Goal: Information Seeking & Learning: Learn about a topic

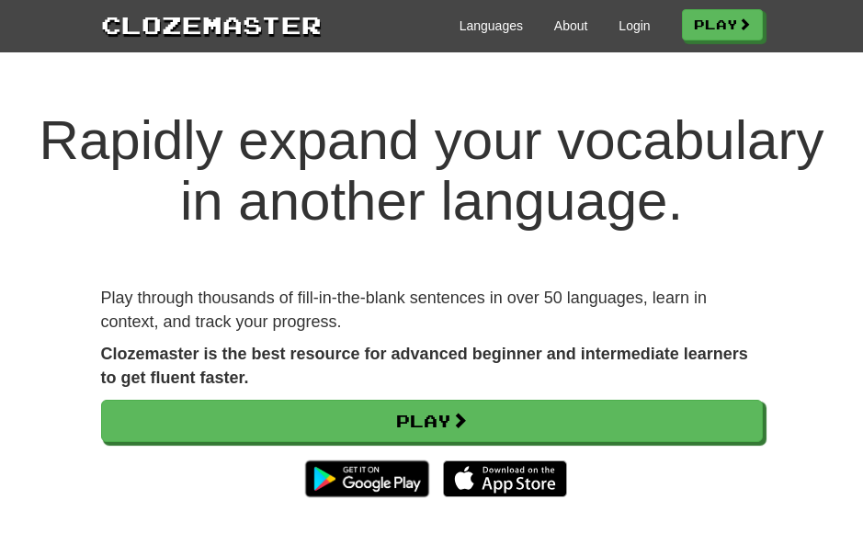
click at [380, 408] on link "Play" at bounding box center [432, 421] width 662 height 42
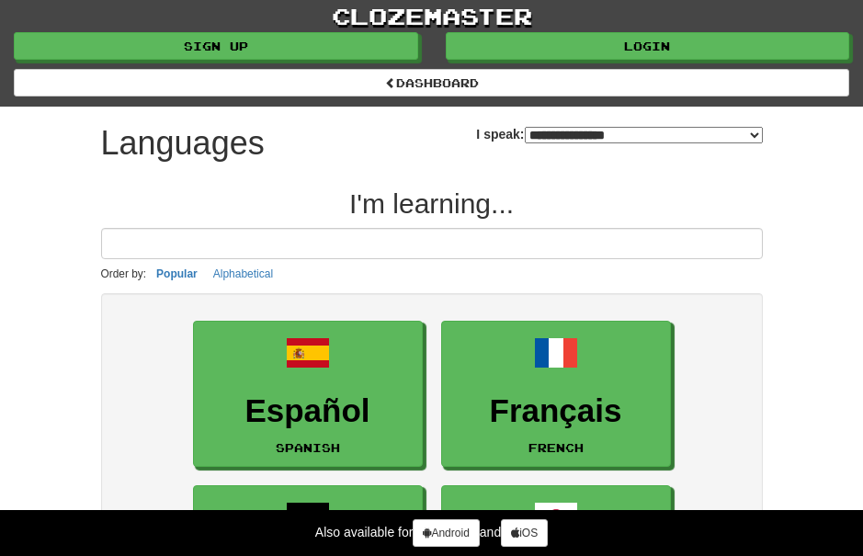
select select "*******"
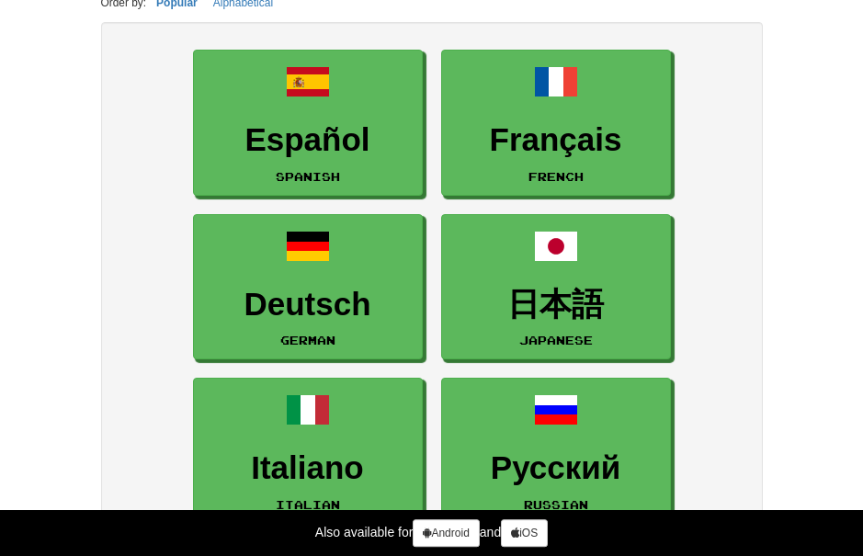
scroll to position [271, 0]
click at [251, 134] on h3 "Español" at bounding box center [308, 140] width 210 height 36
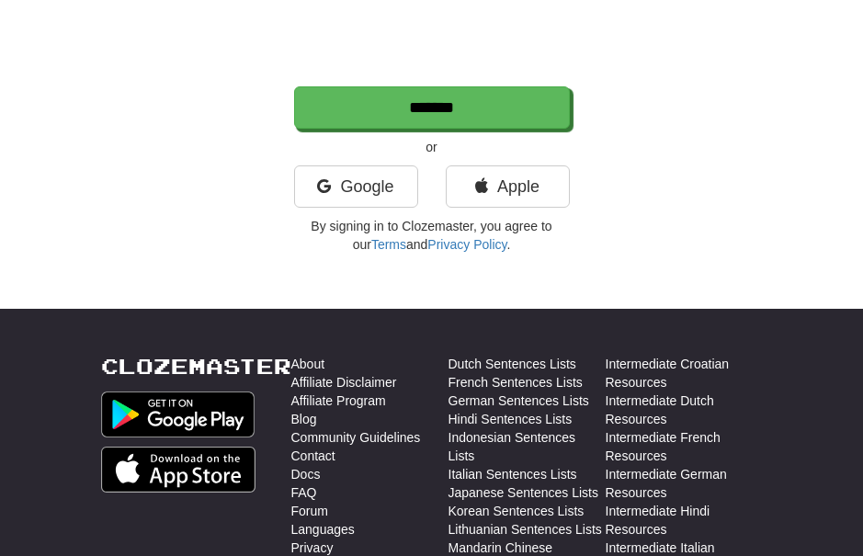
scroll to position [485, 0]
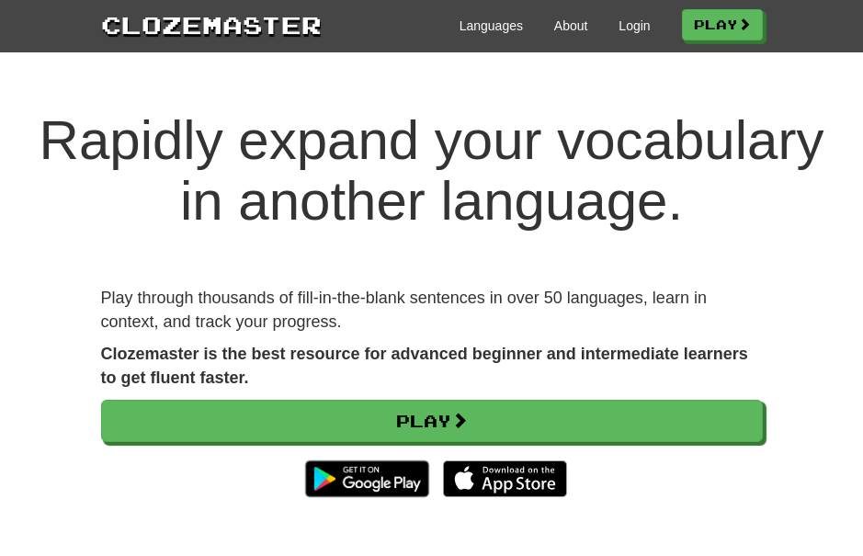
click at [618, 413] on link "Play" at bounding box center [432, 421] width 662 height 42
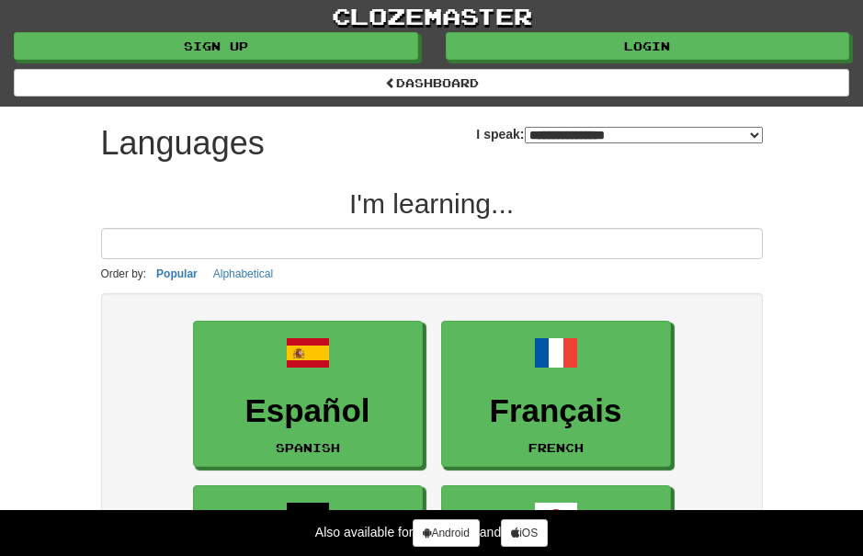
select select "*******"
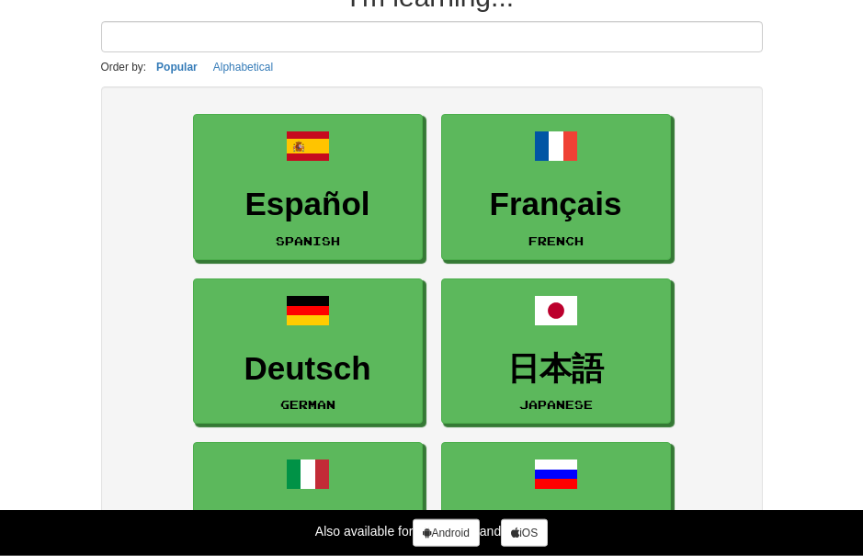
scroll to position [207, 0]
click at [248, 204] on h3 "Español" at bounding box center [308, 205] width 210 height 36
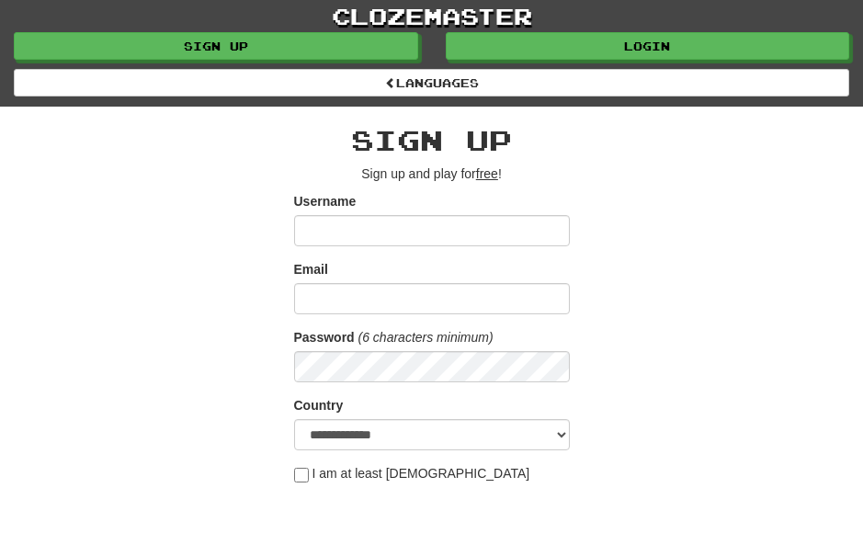
click at [475, 221] on input "Username" at bounding box center [432, 230] width 276 height 31
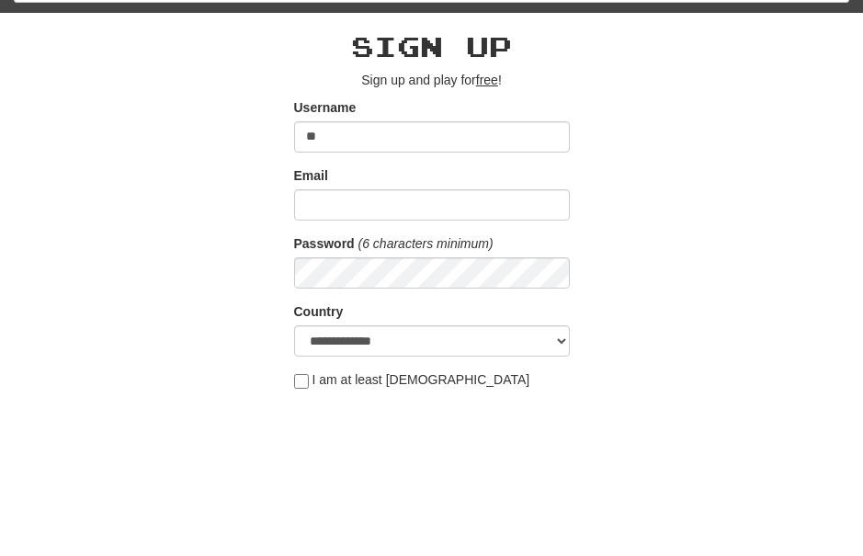
type input "**"
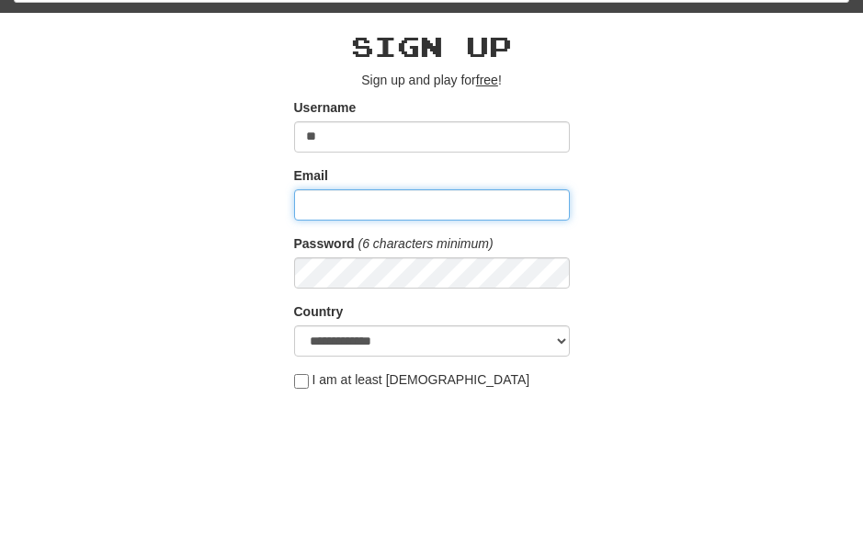
click at [374, 283] on input "Email" at bounding box center [432, 298] width 276 height 31
type input "**********"
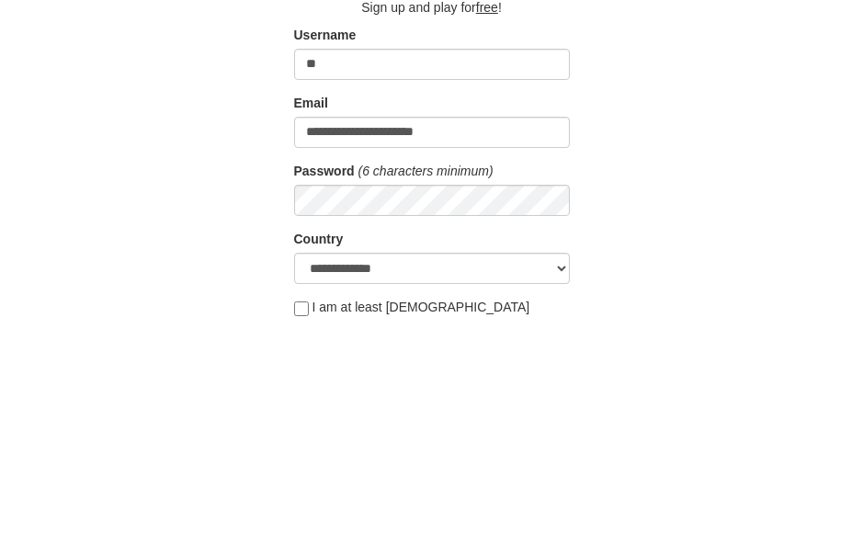
click at [716, 235] on div "**********" at bounding box center [431, 428] width 689 height 643
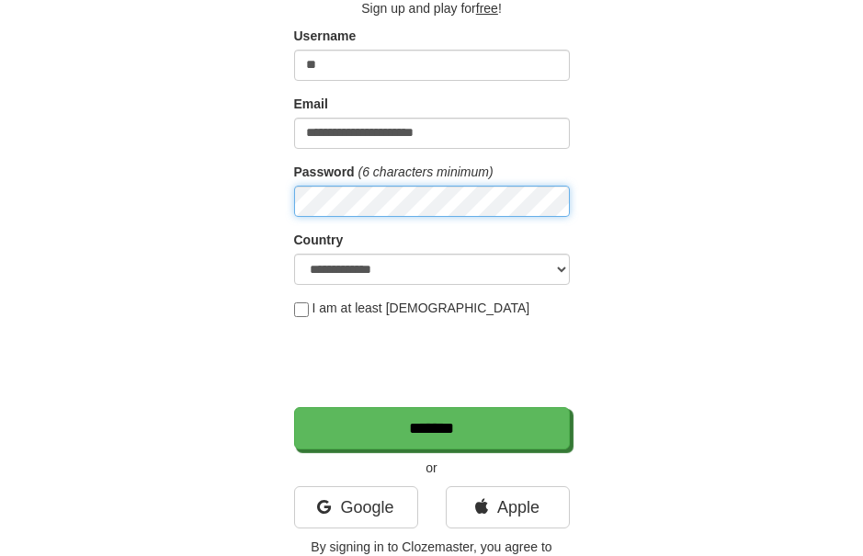
scroll to position [165, 0]
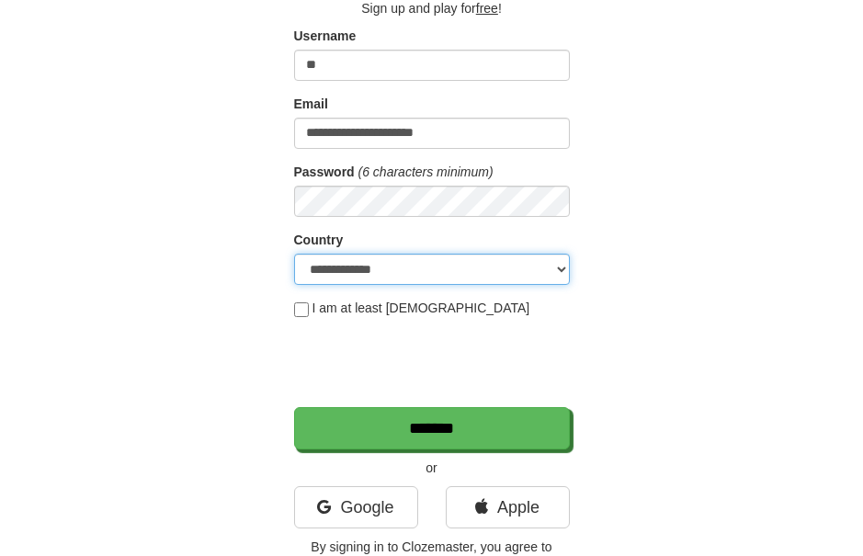
click at [562, 271] on select "**********" at bounding box center [432, 269] width 276 height 31
select select "**"
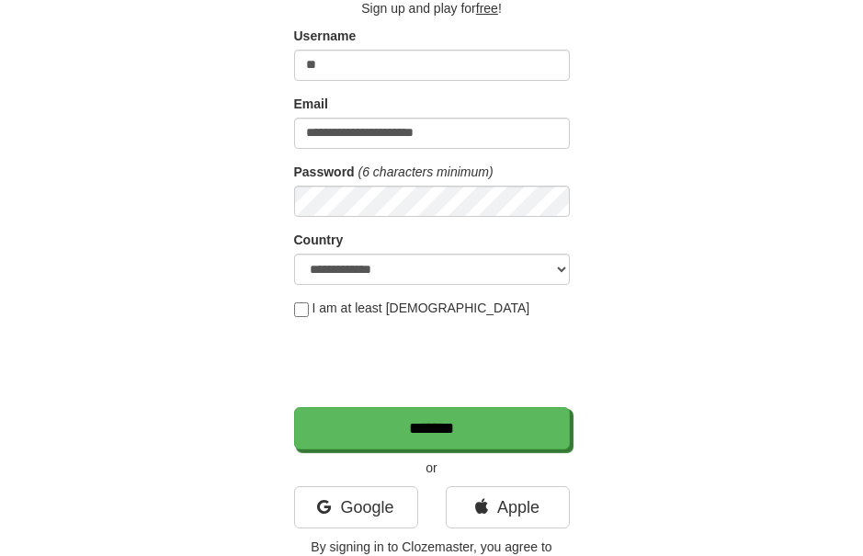
click at [489, 418] on input "*******" at bounding box center [432, 428] width 276 height 42
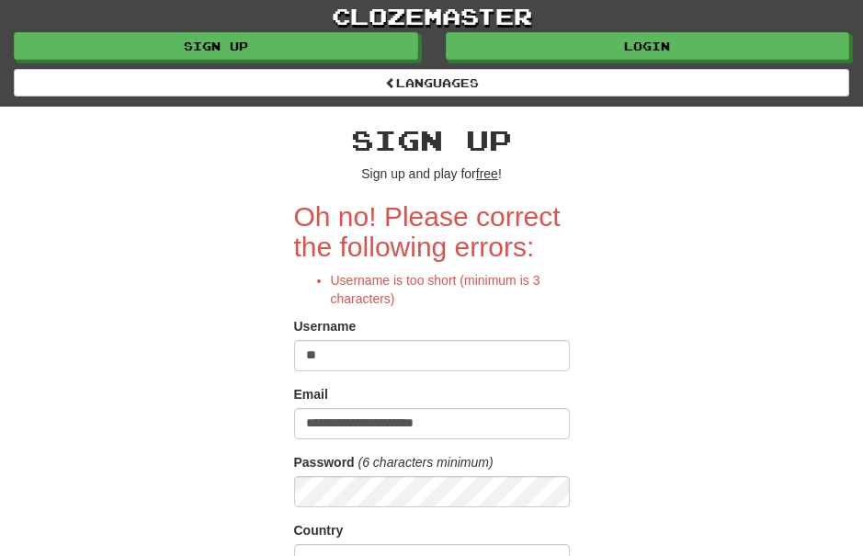
click at [358, 352] on input "**" at bounding box center [432, 355] width 276 height 31
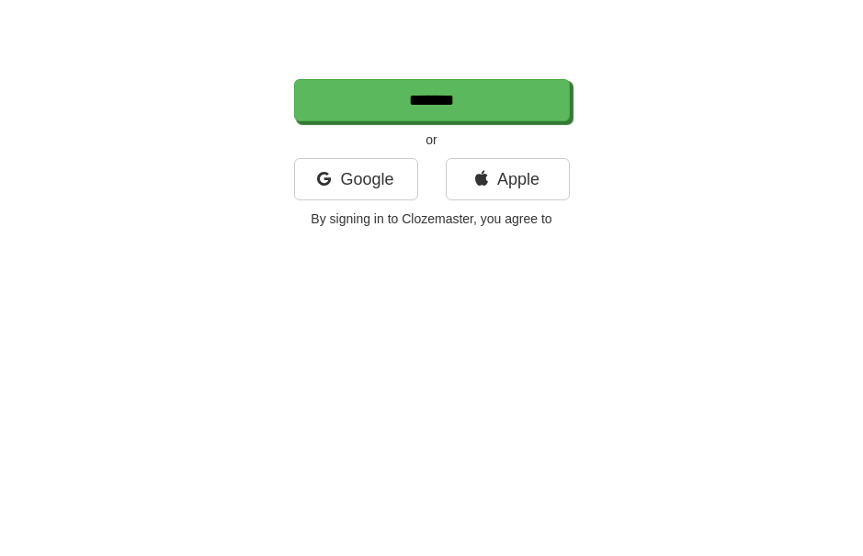
scroll to position [295, 0]
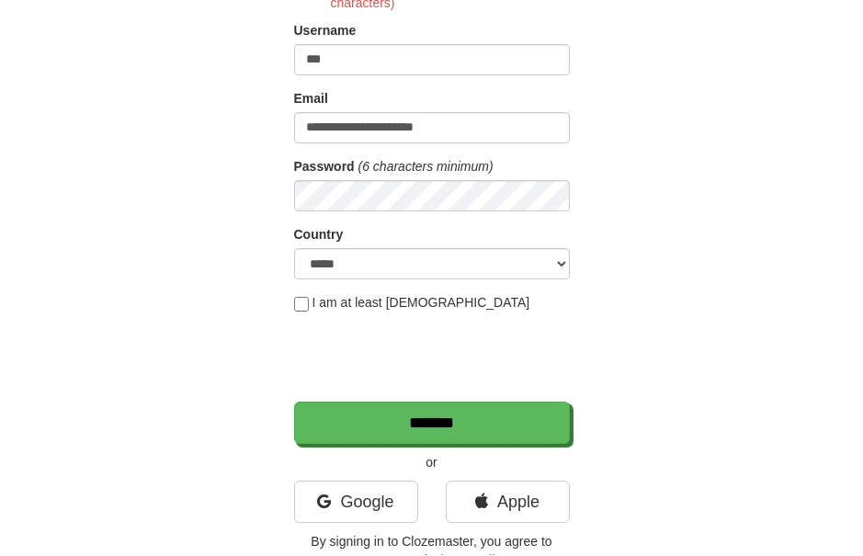
type input "***"
click at [710, 110] on div "**********" at bounding box center [431, 196] width 689 height 768
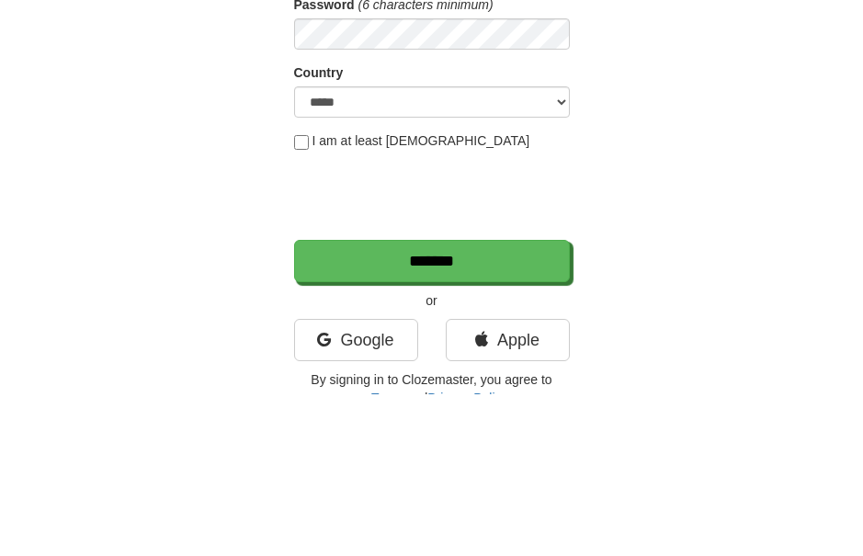
scroll to position [459, 0]
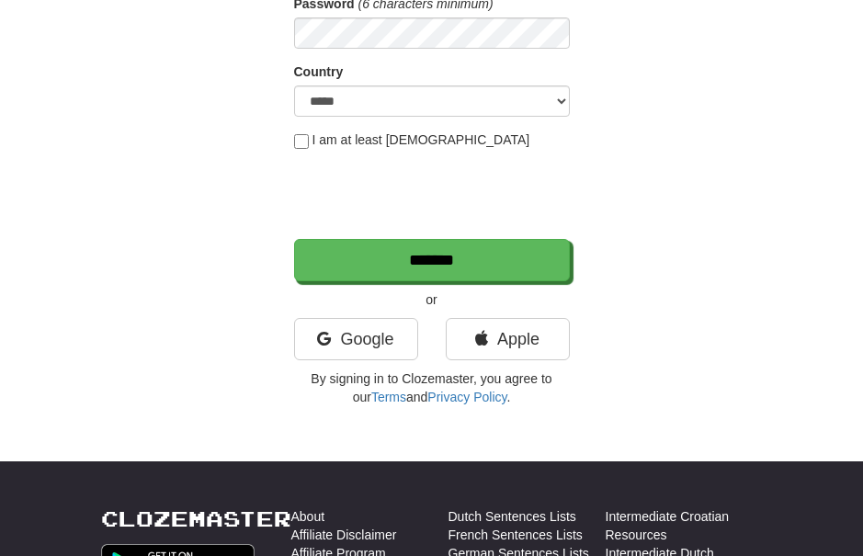
click at [479, 255] on input "*******" at bounding box center [432, 260] width 276 height 42
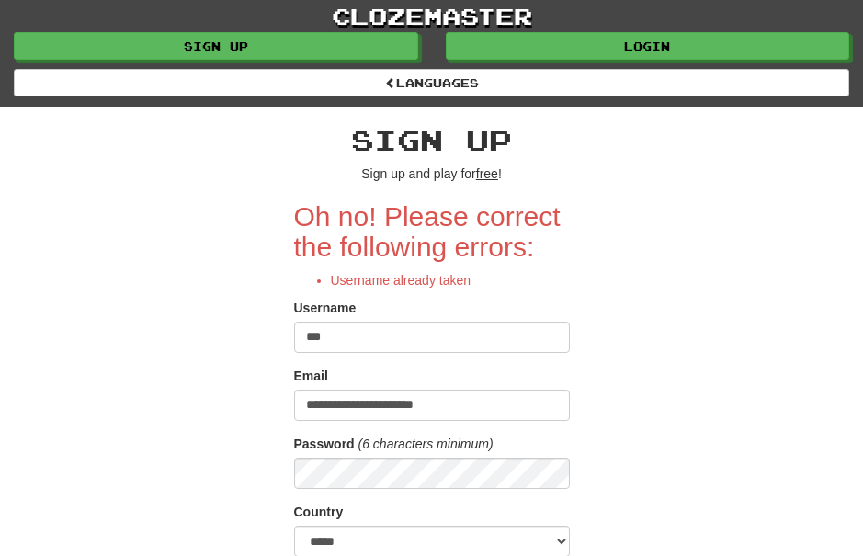
click at [352, 338] on input "***" at bounding box center [432, 337] width 276 height 31
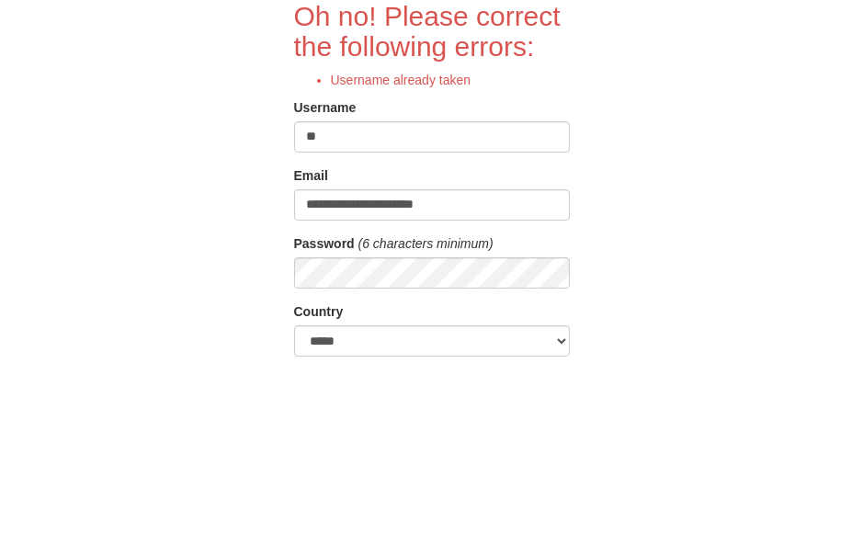
type input "*"
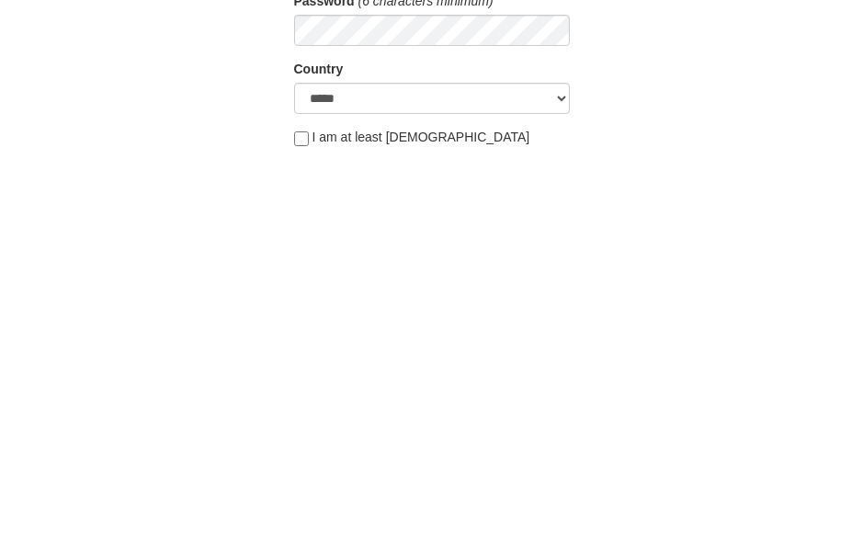
type input "*******"
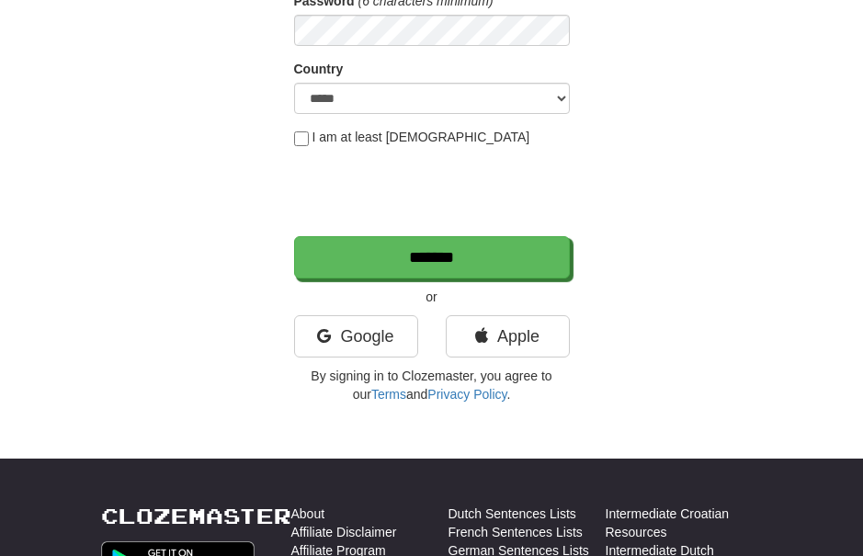
click at [516, 250] on input "*******" at bounding box center [432, 257] width 276 height 42
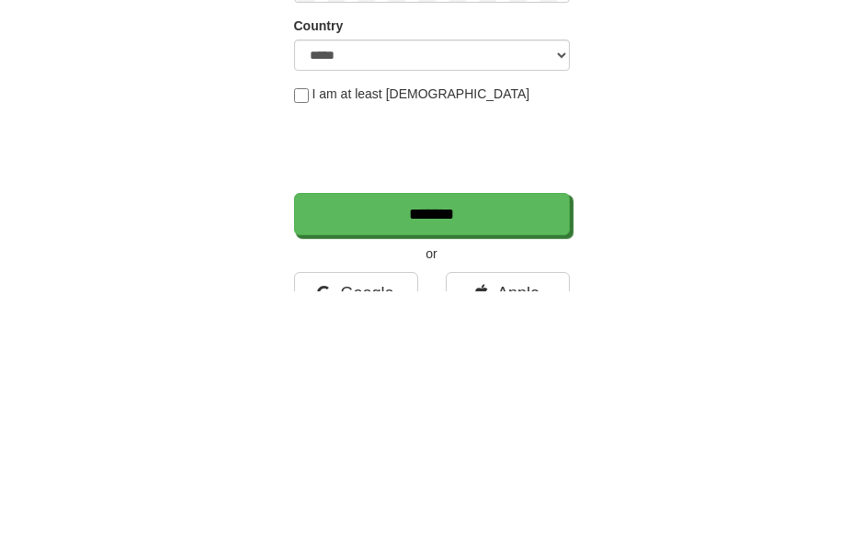
scroll to position [505, 0]
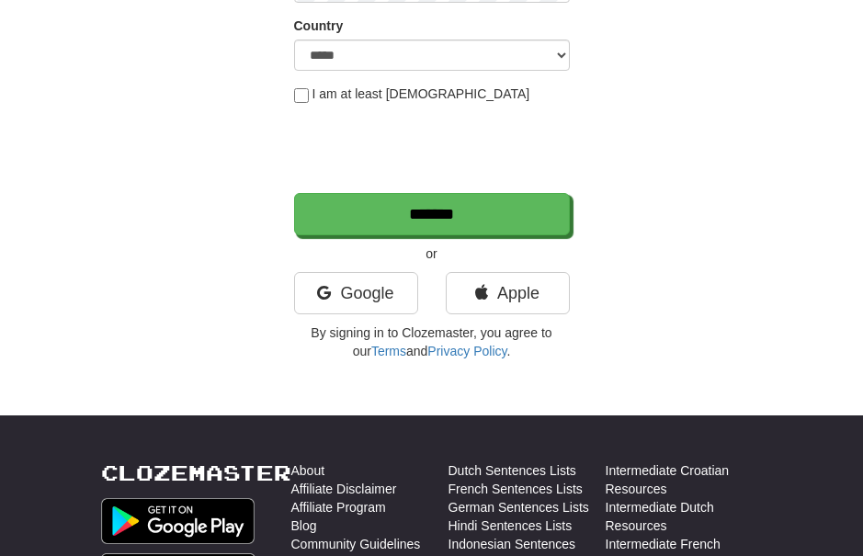
click at [503, 217] on input "*******" at bounding box center [432, 214] width 276 height 42
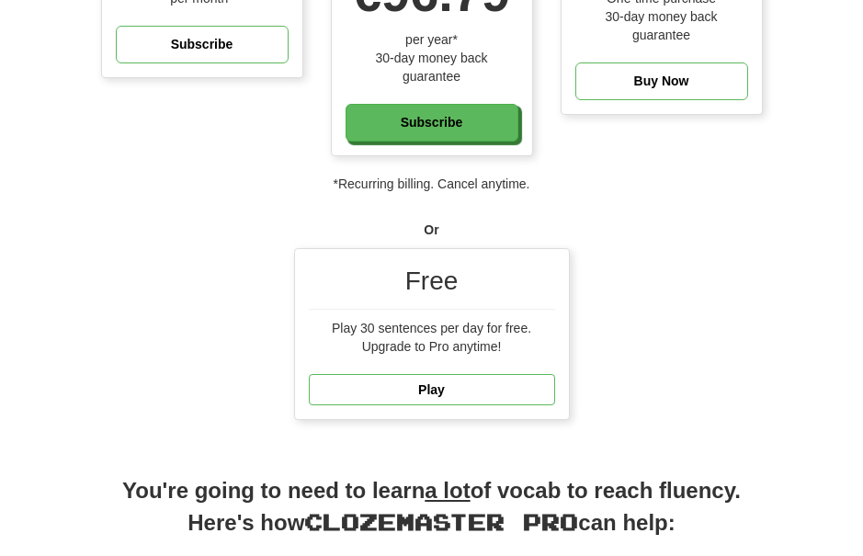
scroll to position [426, 0]
click at [428, 382] on link "Play" at bounding box center [432, 389] width 246 height 31
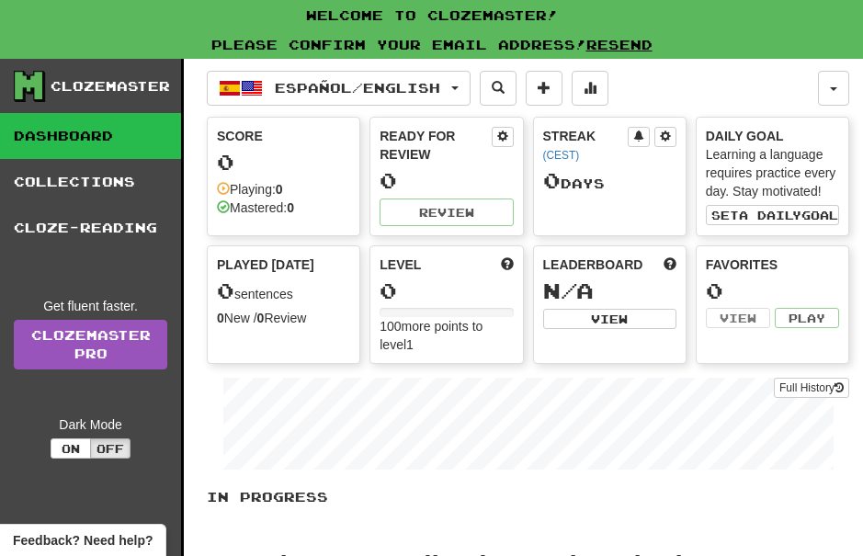
click at [471, 83] on button "Español / English" at bounding box center [339, 88] width 264 height 35
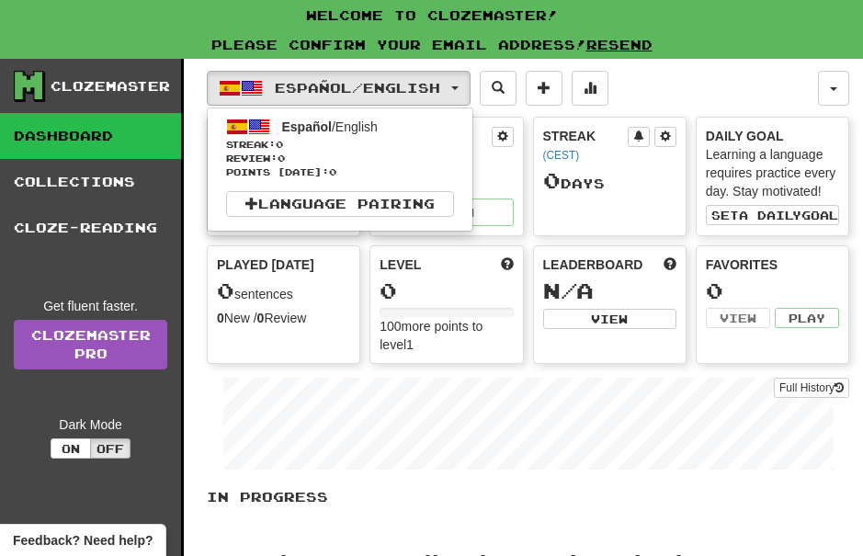
click at [438, 94] on div at bounding box center [431, 278] width 863 height 556
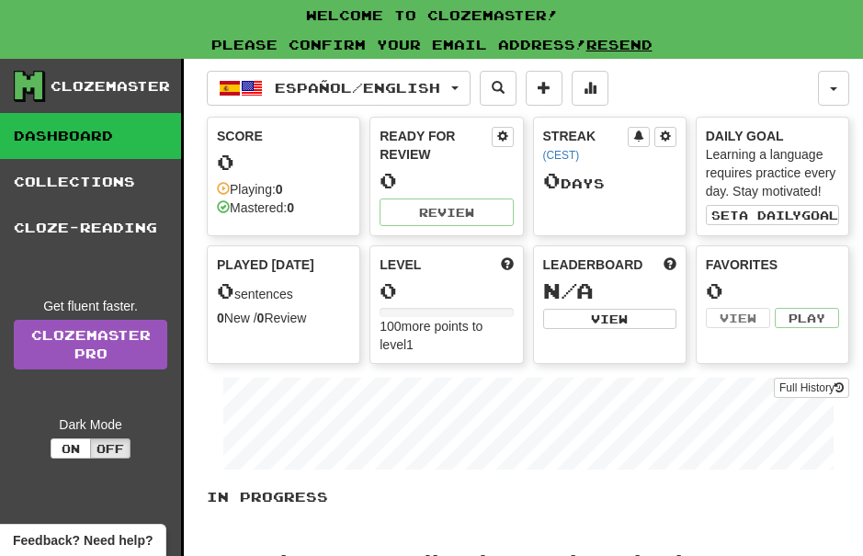
click at [505, 85] on span at bounding box center [498, 87] width 13 height 13
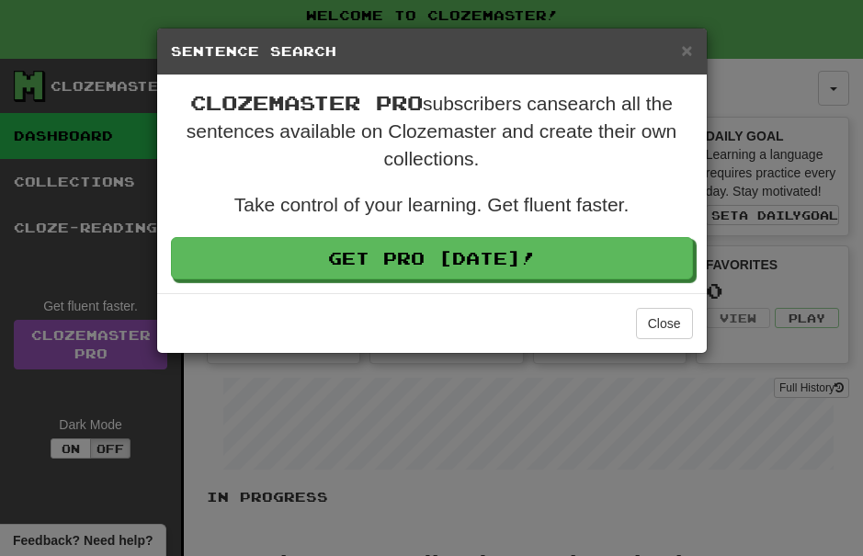
click at [655, 328] on button "Close" at bounding box center [664, 323] width 57 height 31
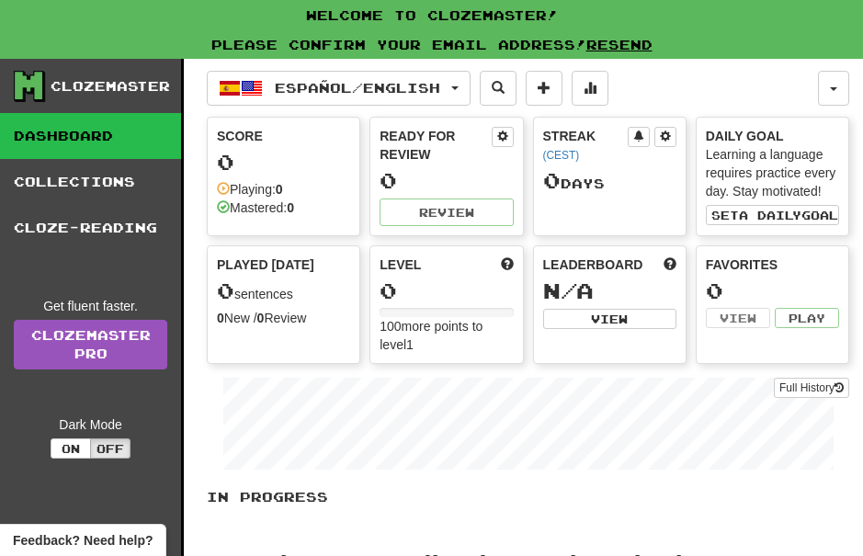
click at [614, 46] on link "Resend" at bounding box center [619, 45] width 66 height 16
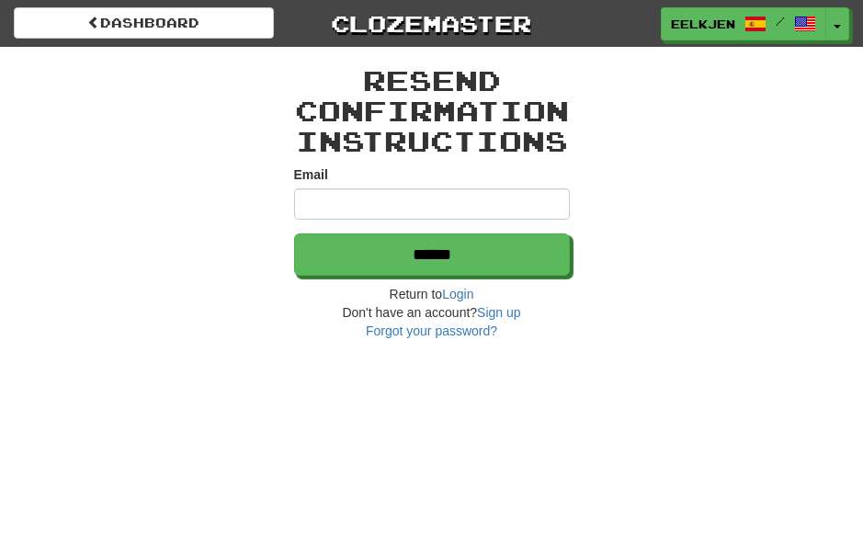
click at [425, 212] on input "Email" at bounding box center [432, 203] width 276 height 31
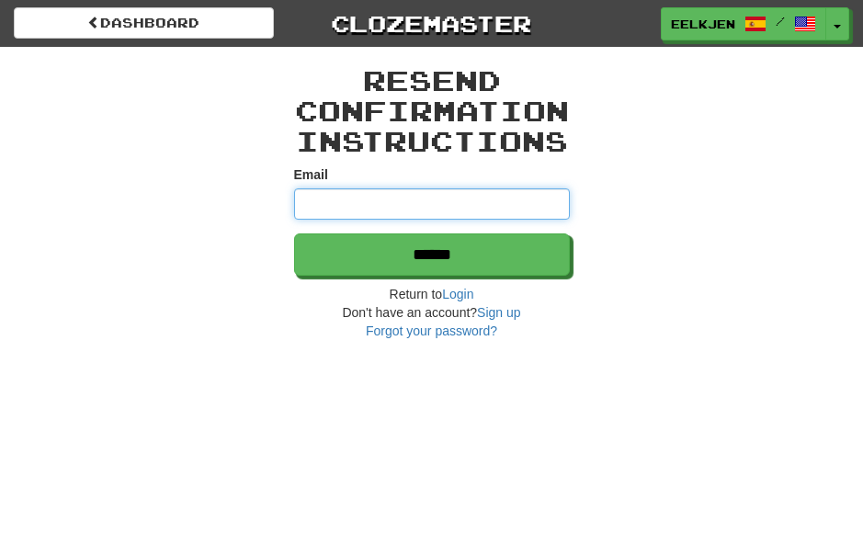
type input "**********"
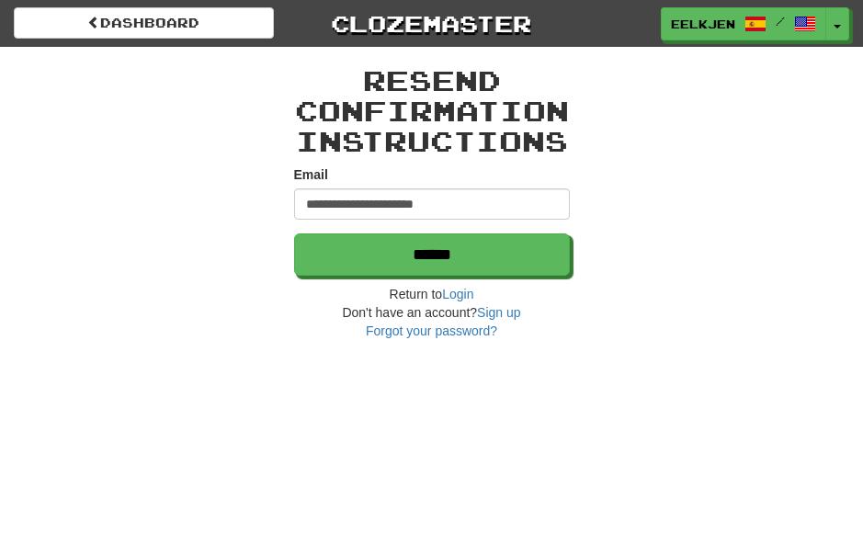
click at [493, 245] on input "******" at bounding box center [432, 254] width 276 height 42
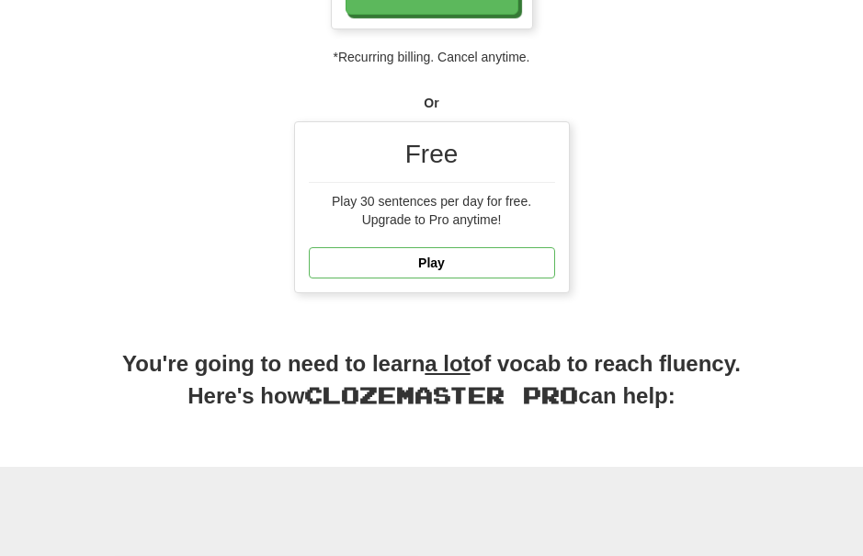
scroll to position [560, 0]
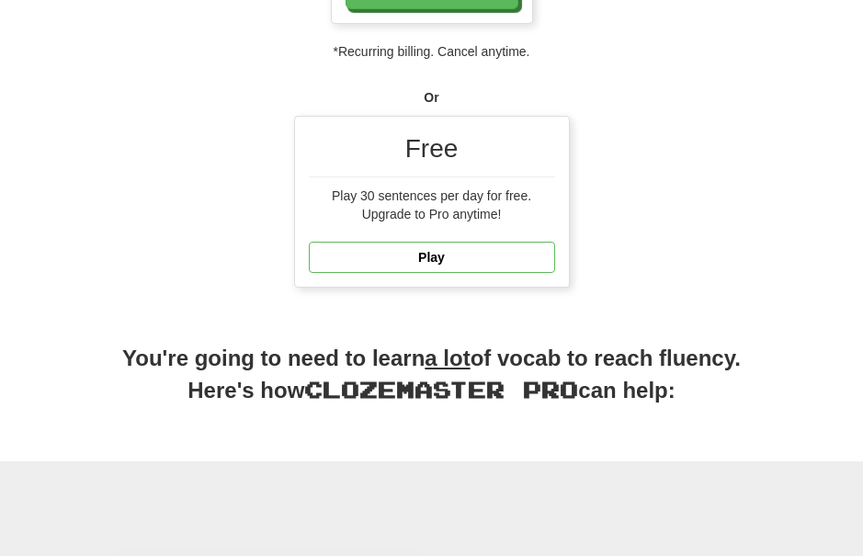
click at [423, 251] on link "Play" at bounding box center [432, 257] width 246 height 31
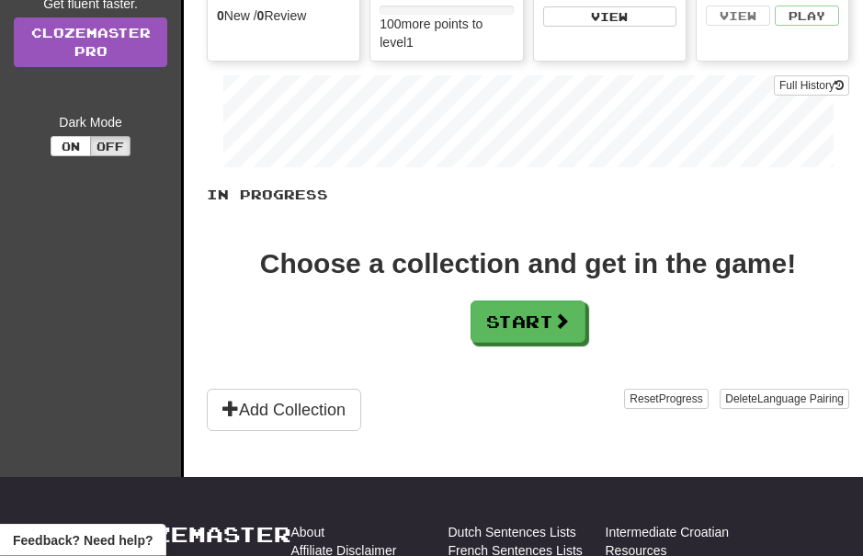
scroll to position [271, 0]
click at [513, 306] on button "Start" at bounding box center [528, 322] width 115 height 42
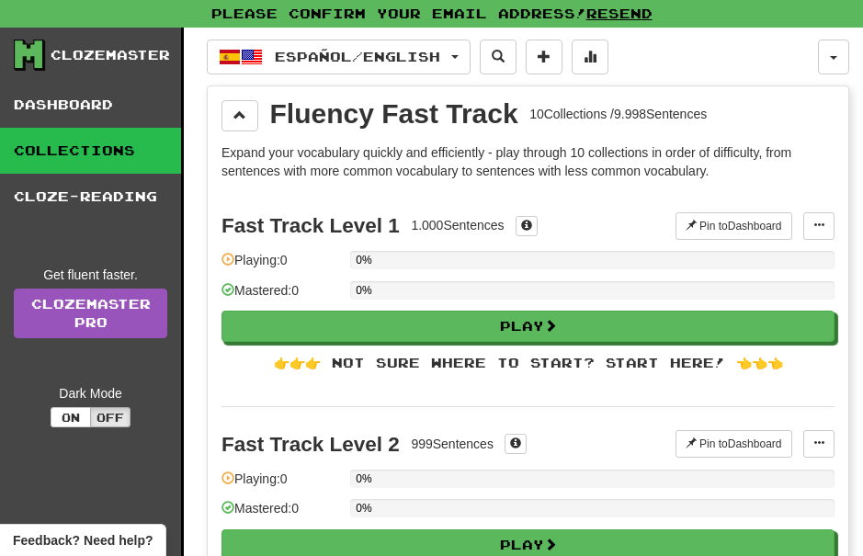
click at [535, 332] on button "Play" at bounding box center [528, 326] width 613 height 31
select select "**"
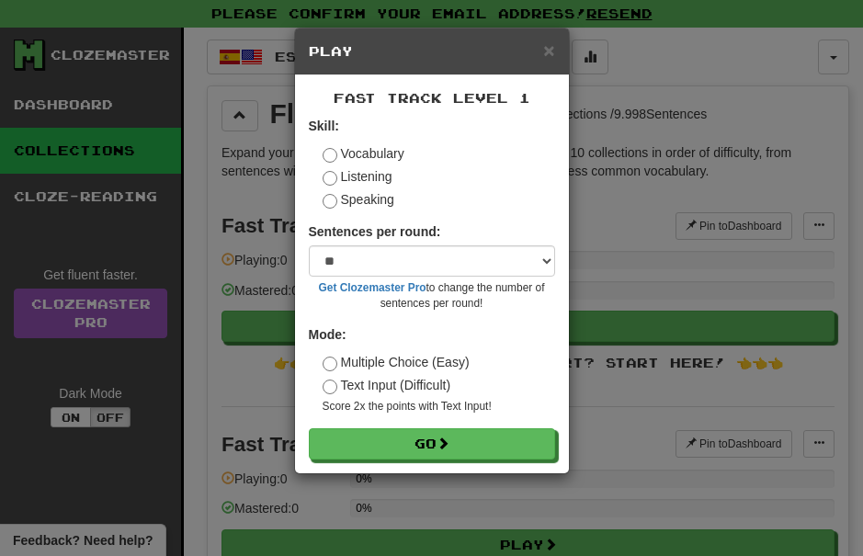
click at [431, 431] on button "Go" at bounding box center [432, 443] width 246 height 31
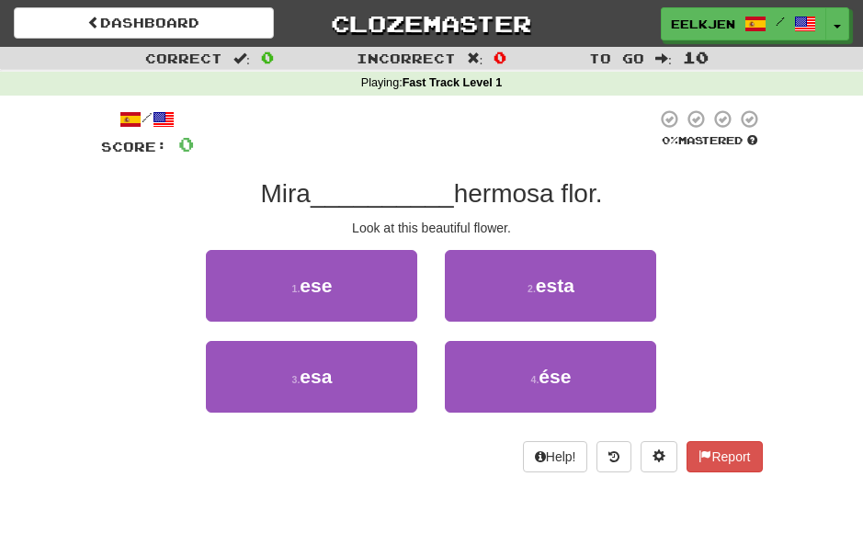
click at [328, 374] on span "esa" at bounding box center [316, 376] width 32 height 21
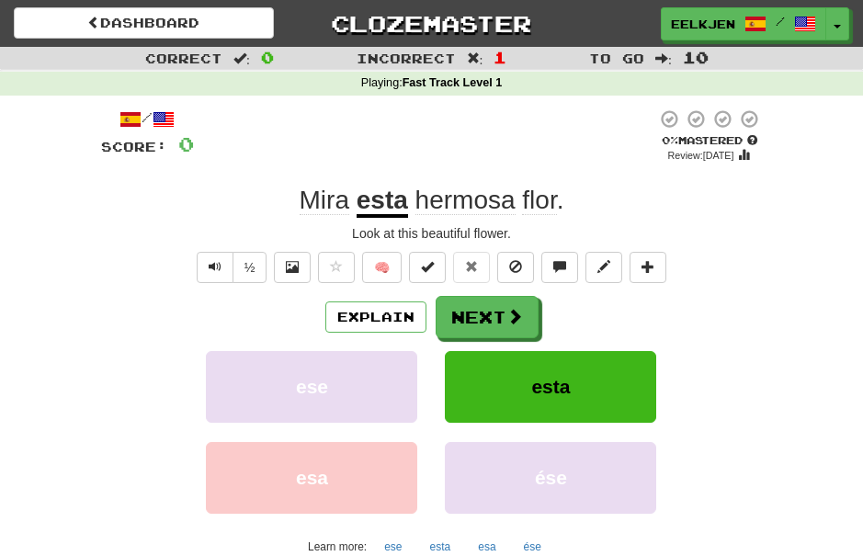
click at [500, 308] on button "Next" at bounding box center [487, 317] width 103 height 42
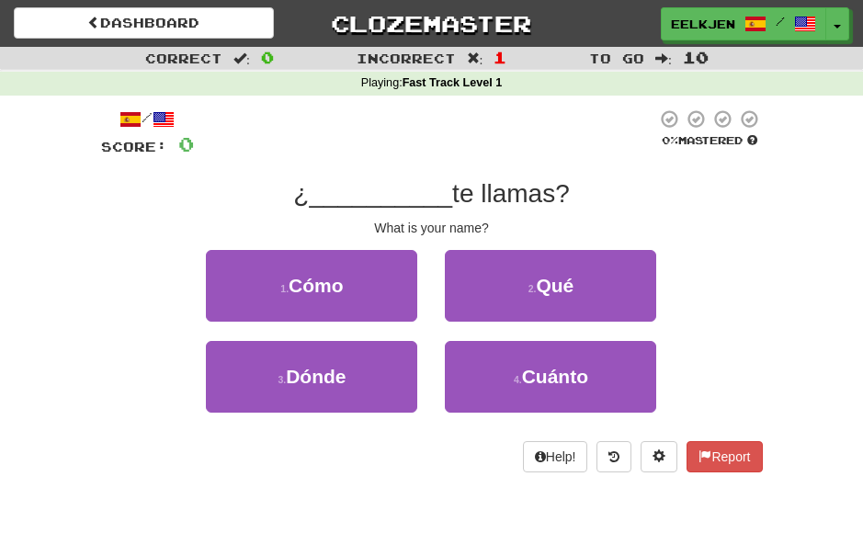
click at [321, 279] on span "Cómo" at bounding box center [316, 285] width 55 height 21
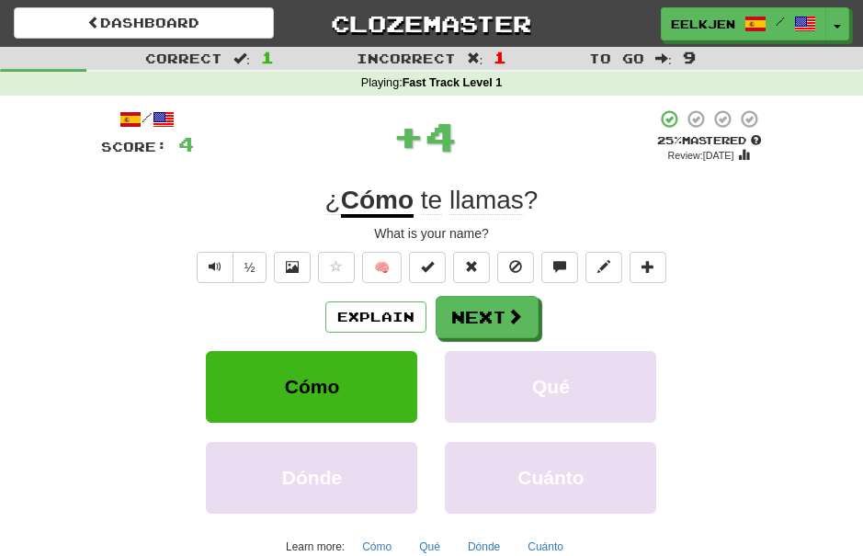
click at [486, 311] on button "Next" at bounding box center [487, 317] width 103 height 42
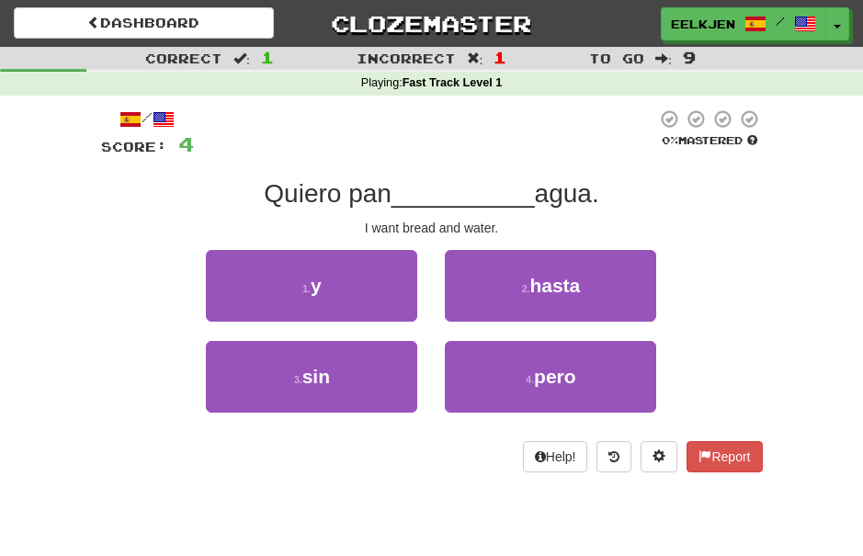
click at [331, 263] on button "1 . y" at bounding box center [311, 286] width 211 height 72
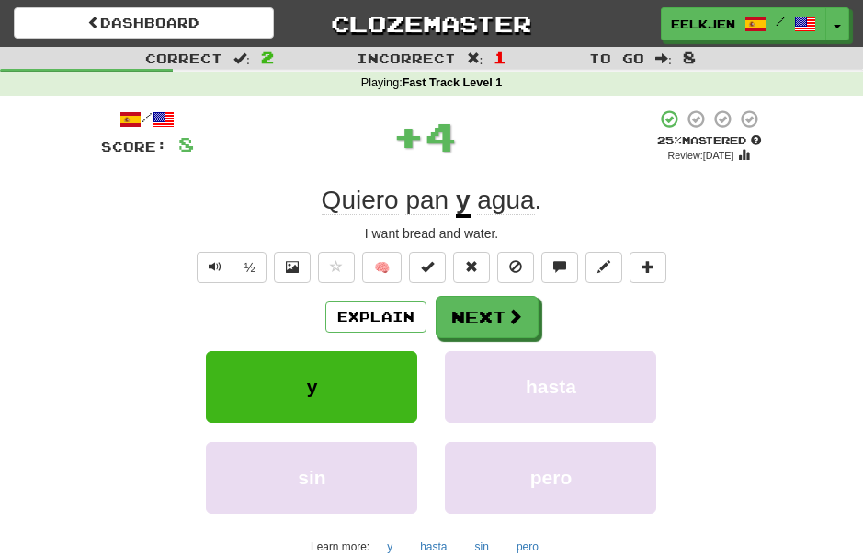
click at [495, 305] on button "Next" at bounding box center [487, 317] width 103 height 42
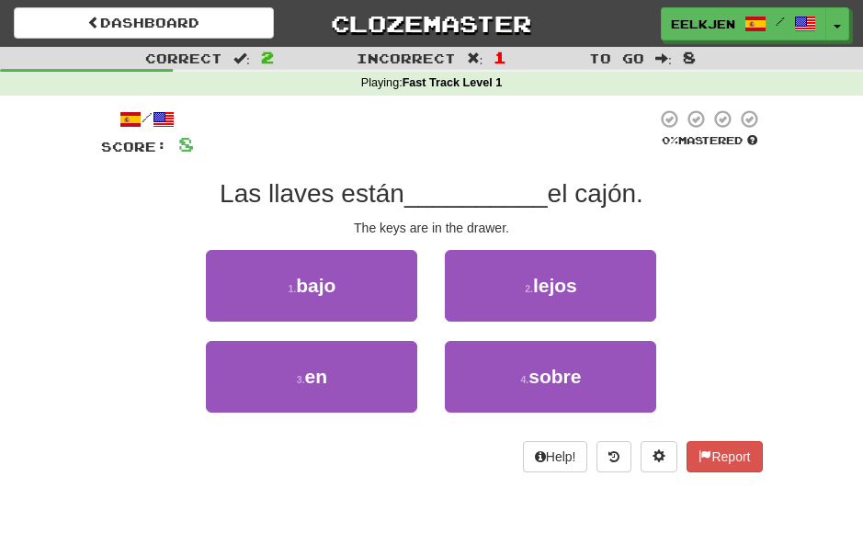
click at [328, 372] on span "en" at bounding box center [316, 376] width 23 height 21
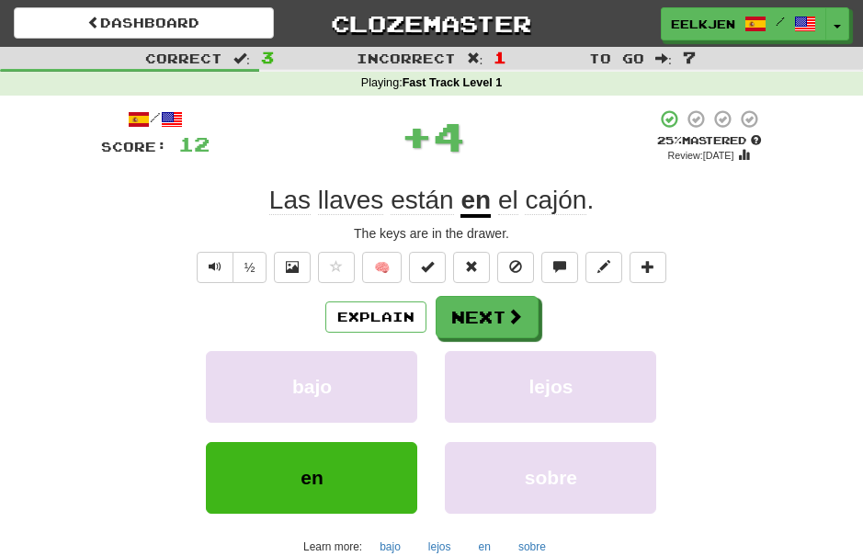
click at [502, 313] on button "Next" at bounding box center [487, 317] width 103 height 42
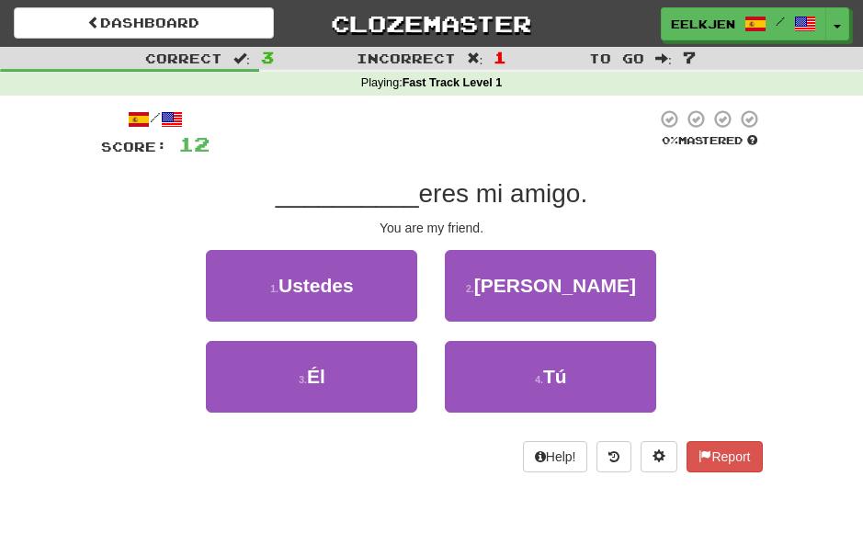
click at [557, 373] on span "Tú" at bounding box center [555, 376] width 24 height 21
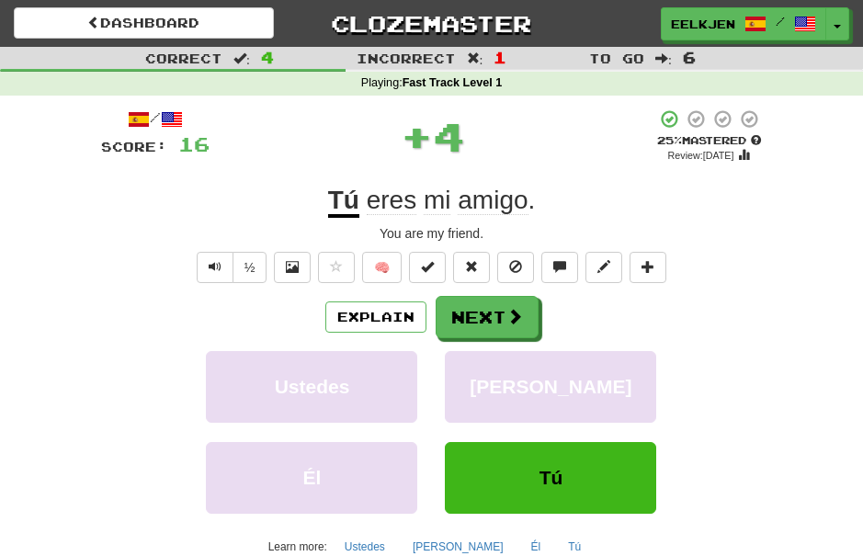
click at [503, 307] on button "Next" at bounding box center [487, 317] width 103 height 42
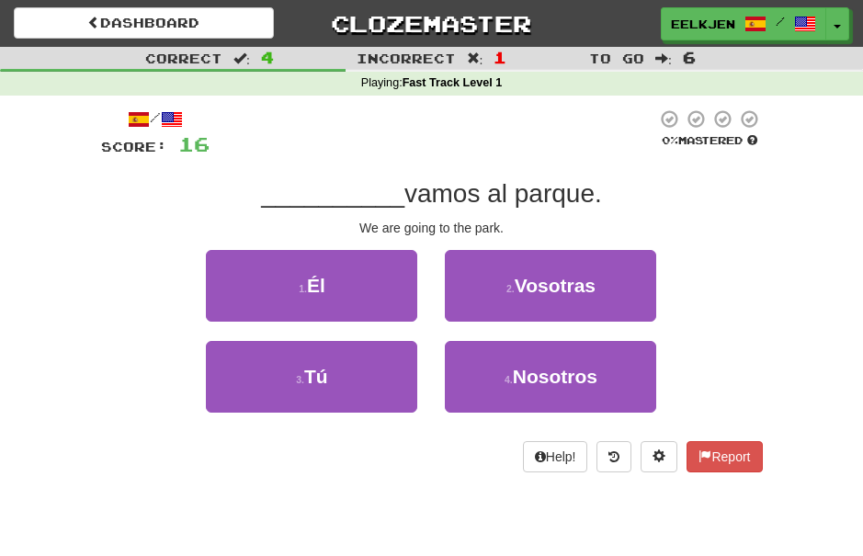
click at [566, 367] on span "Nosotros" at bounding box center [555, 376] width 85 height 21
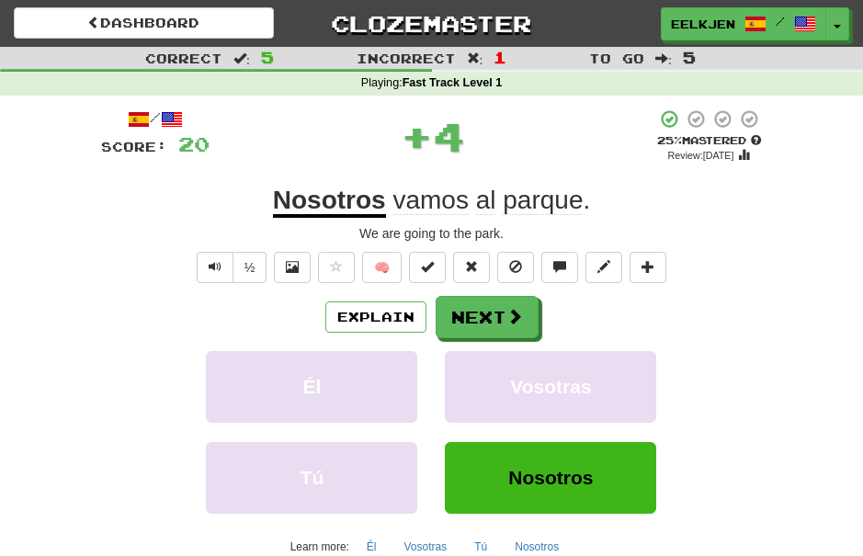
click at [507, 313] on span at bounding box center [514, 316] width 17 height 17
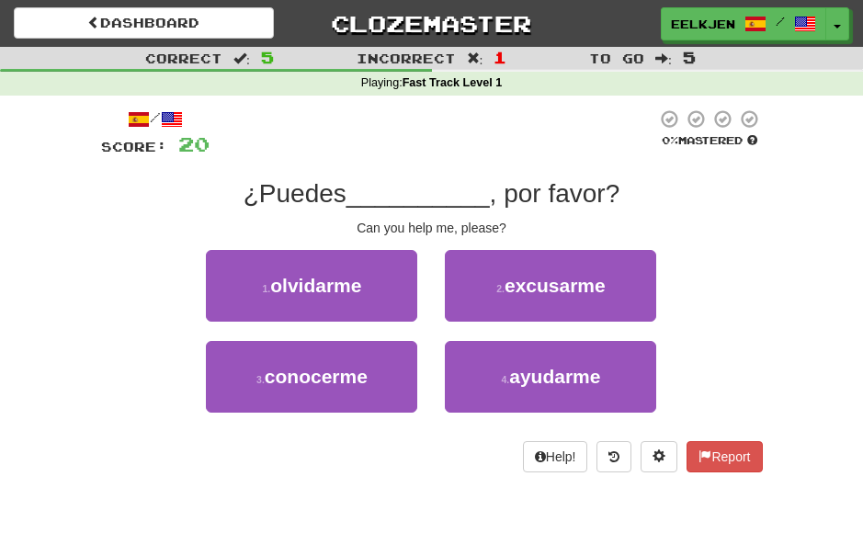
click at [552, 375] on span "ayudarme" at bounding box center [554, 376] width 91 height 21
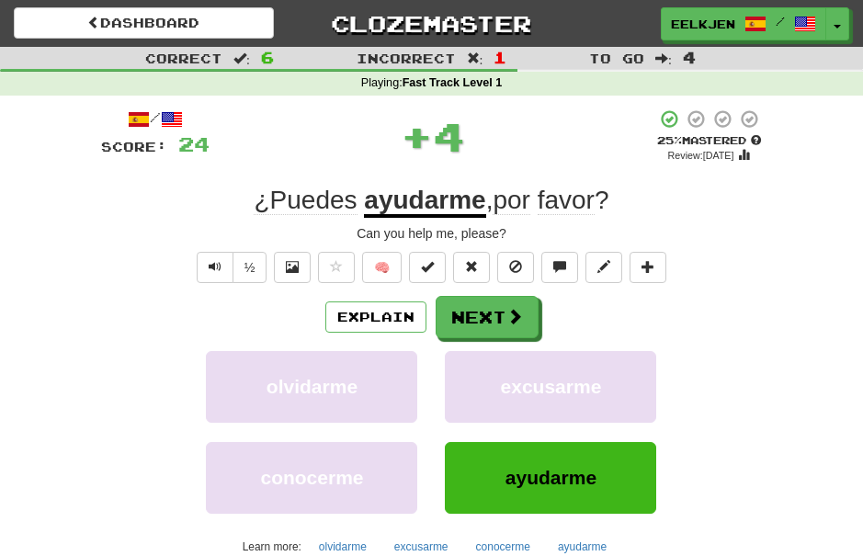
click at [508, 314] on span at bounding box center [514, 316] width 17 height 17
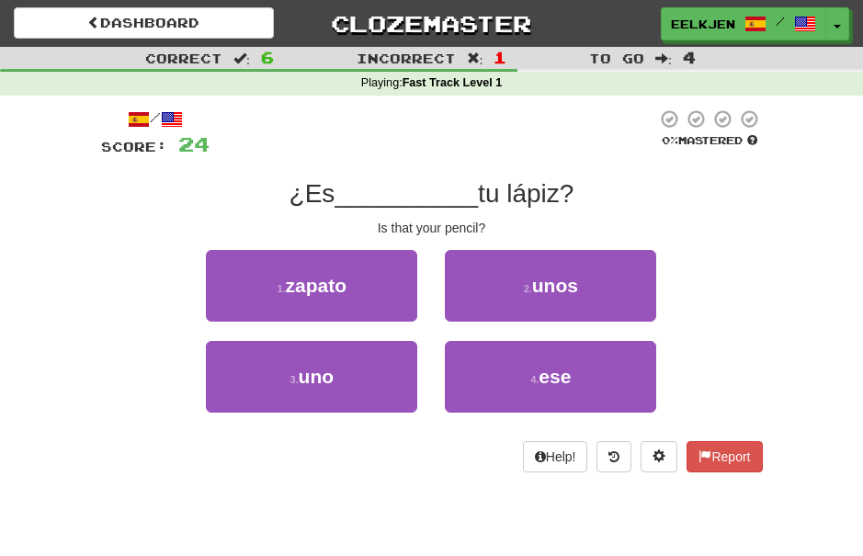
click at [560, 373] on span "ese" at bounding box center [555, 376] width 32 height 21
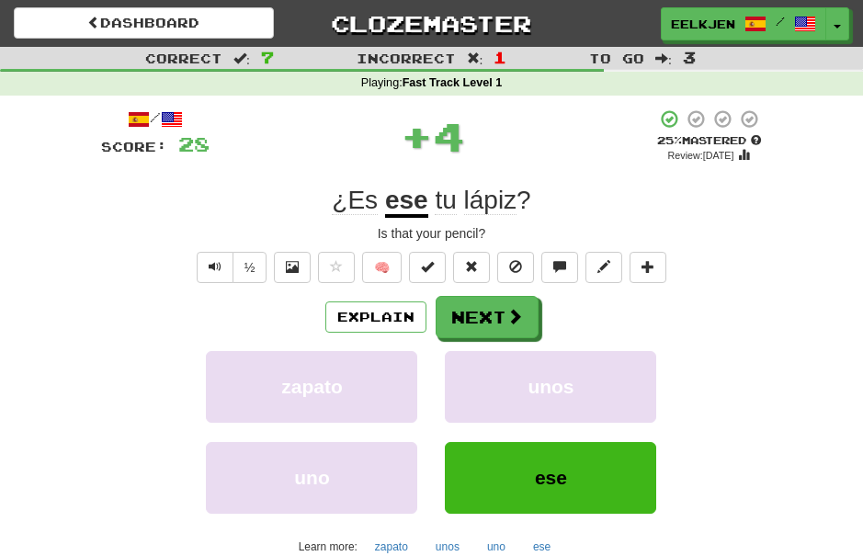
click at [506, 315] on span at bounding box center [514, 316] width 17 height 17
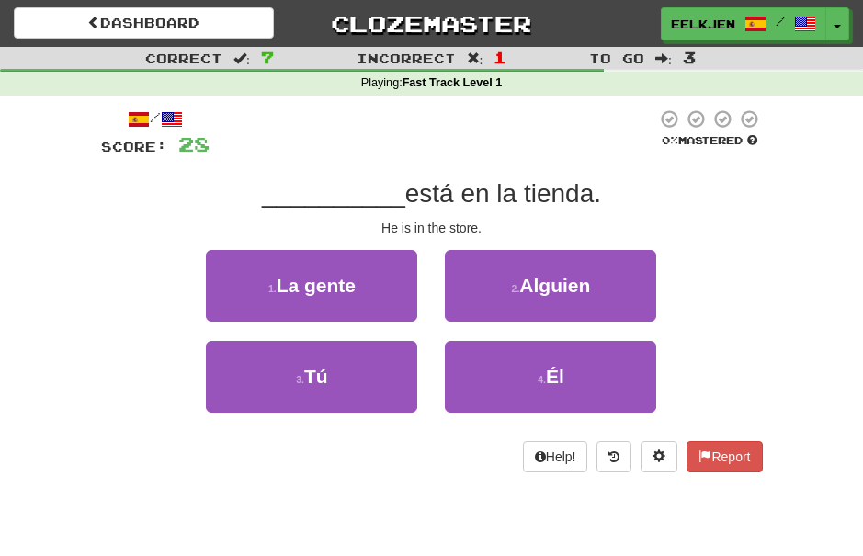
click at [566, 370] on button "4 . Él" at bounding box center [550, 377] width 211 height 72
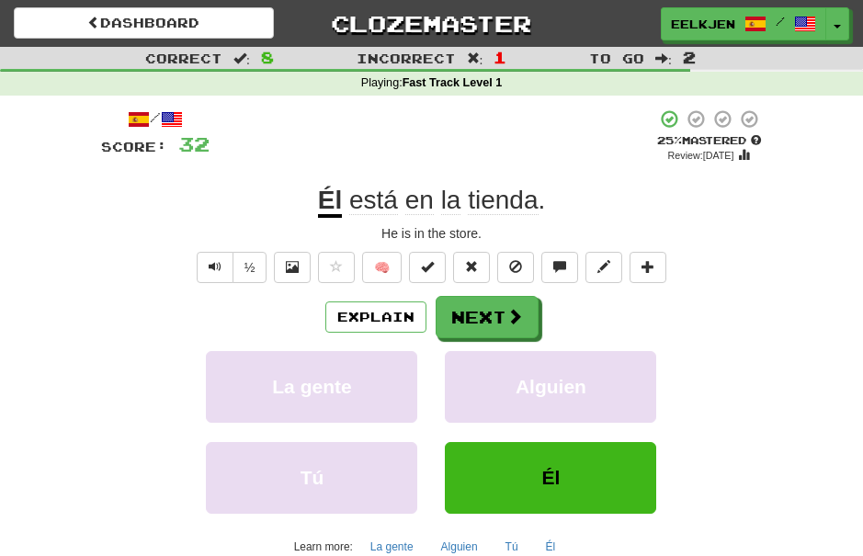
click at [511, 301] on button "Next" at bounding box center [487, 317] width 103 height 42
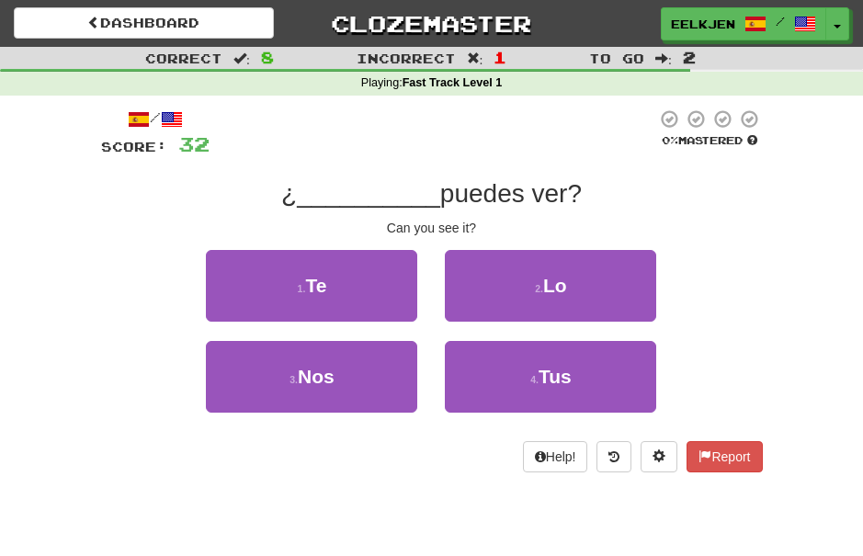
click at [554, 291] on span "Lo" at bounding box center [555, 285] width 24 height 21
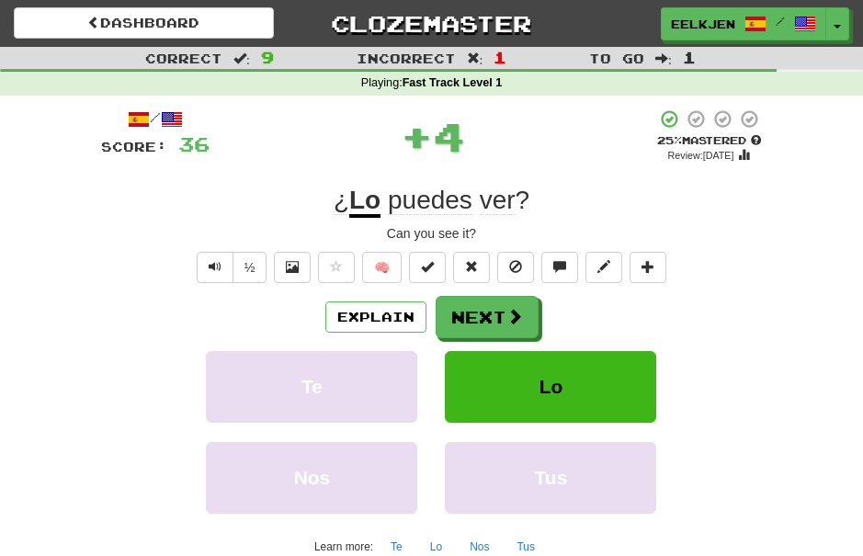
click at [517, 297] on button "Next" at bounding box center [487, 317] width 103 height 42
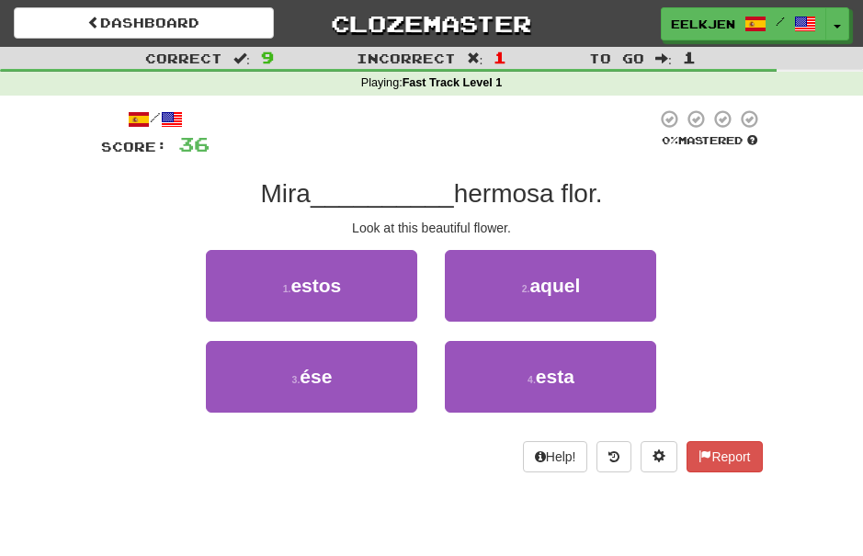
click at [555, 370] on span "esta" at bounding box center [555, 376] width 39 height 21
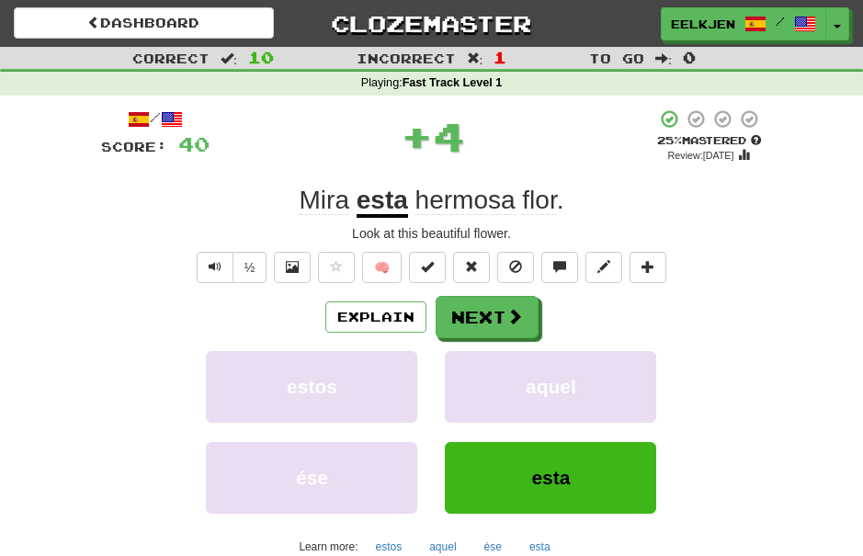
click at [495, 318] on button "Next" at bounding box center [487, 317] width 103 height 42
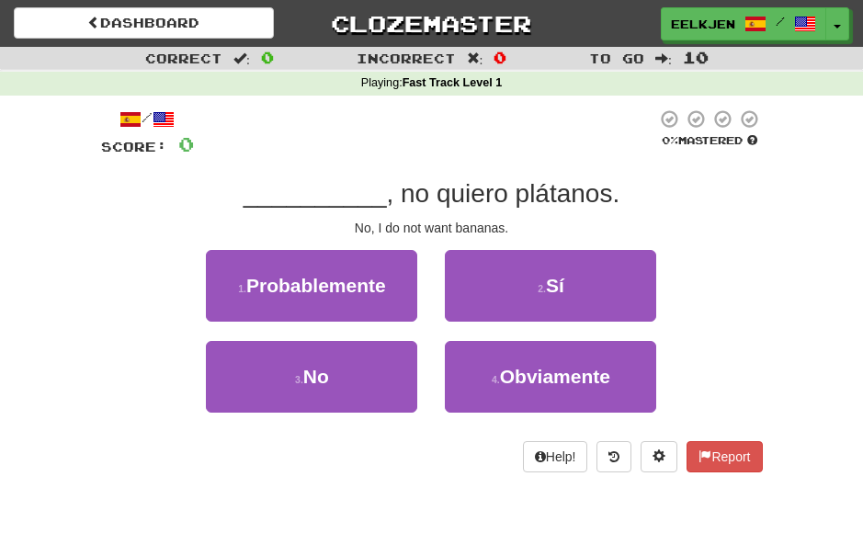
click at [324, 370] on span "No" at bounding box center [316, 376] width 26 height 21
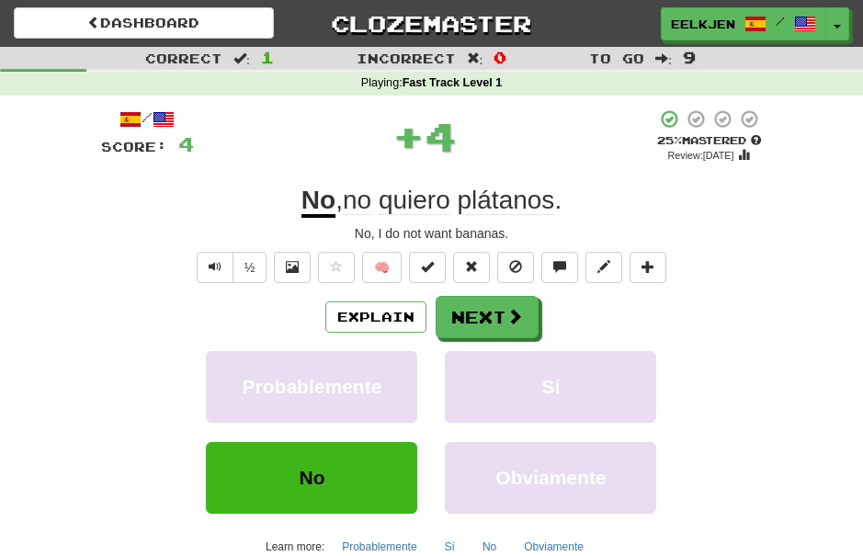
click at [495, 317] on button "Next" at bounding box center [487, 317] width 103 height 42
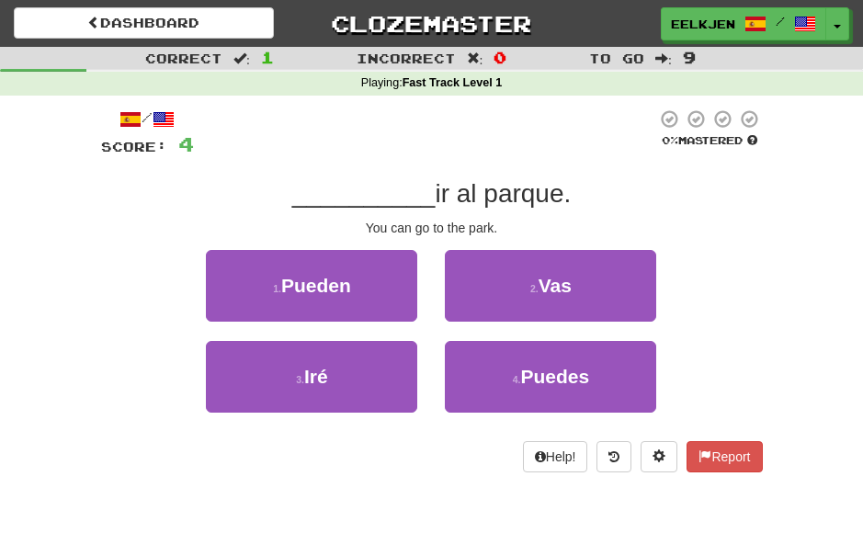
click at [569, 366] on span "Puedes" at bounding box center [554, 376] width 69 height 21
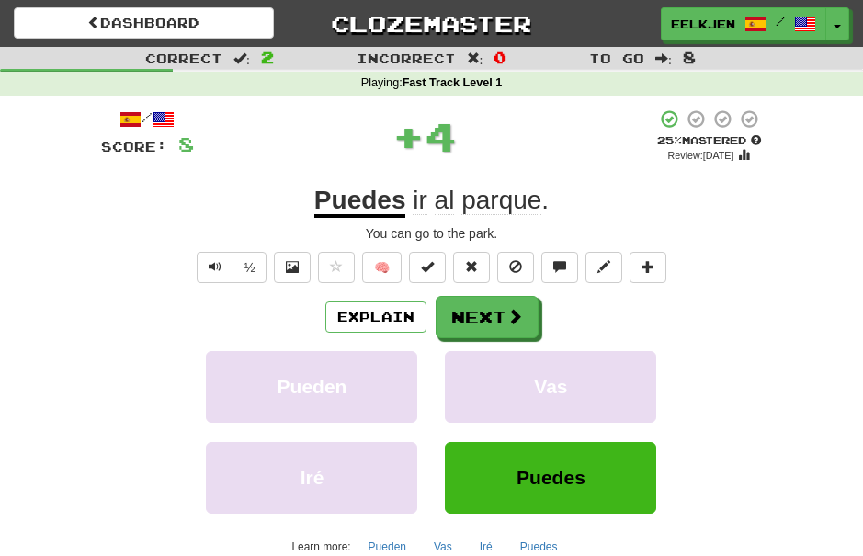
click at [489, 318] on button "Next" at bounding box center [487, 317] width 103 height 42
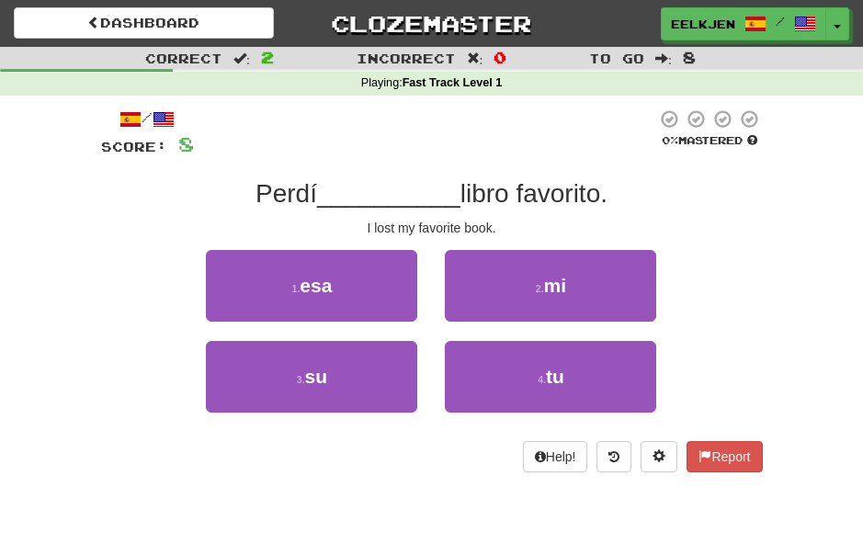
click at [565, 290] on span "mi" at bounding box center [555, 285] width 23 height 21
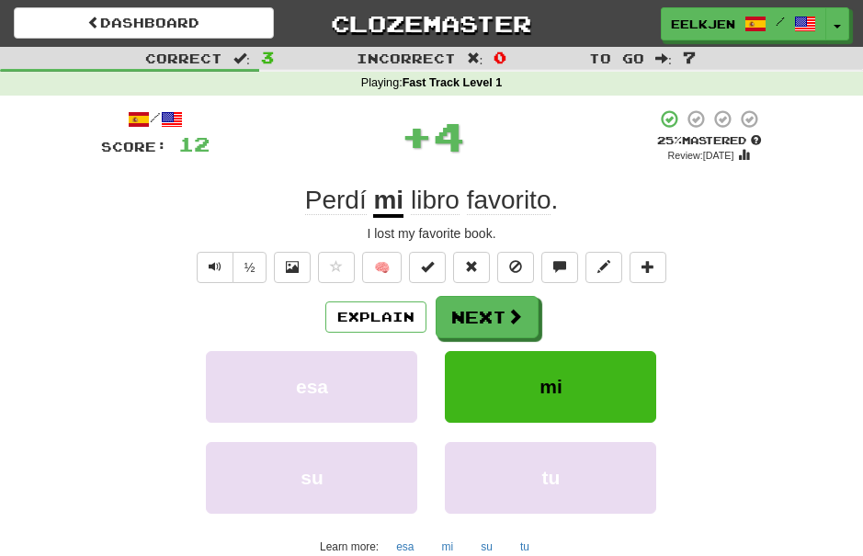
click at [509, 315] on span at bounding box center [514, 316] width 17 height 17
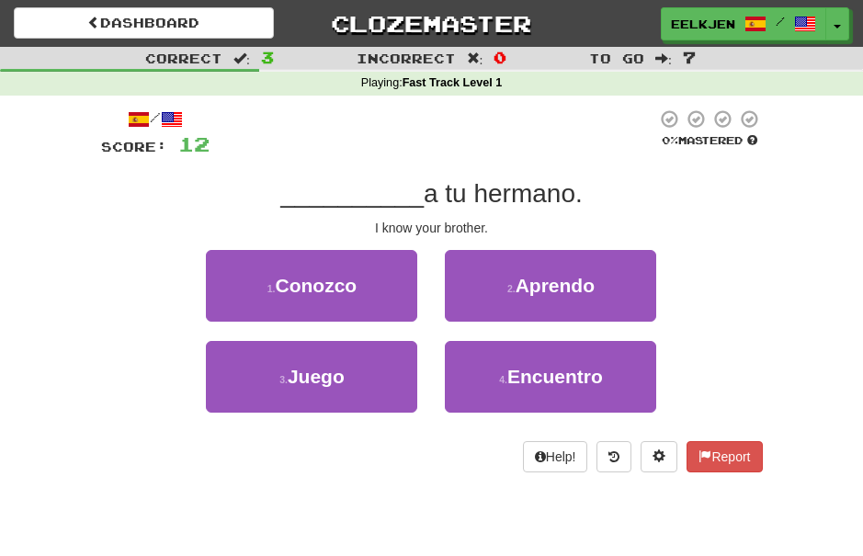
click at [334, 284] on span "Conozco" at bounding box center [317, 285] width 82 height 21
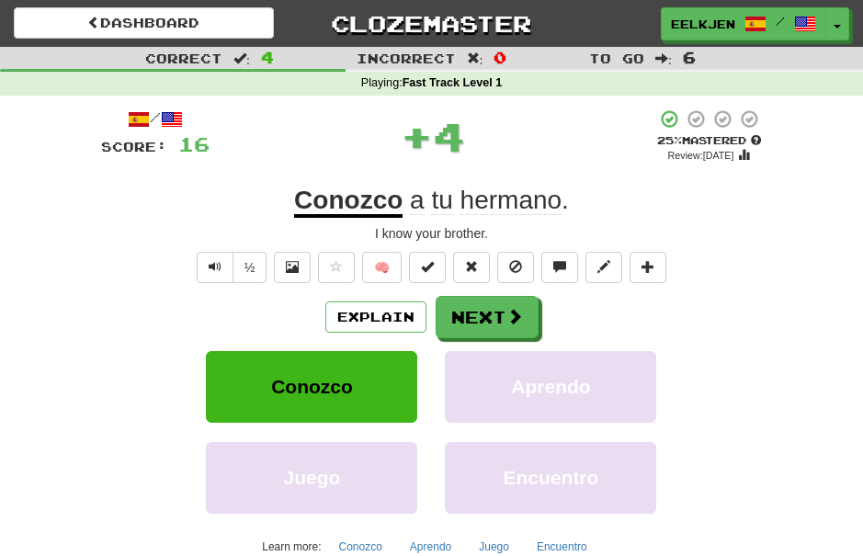
click at [503, 313] on button "Next" at bounding box center [487, 317] width 103 height 42
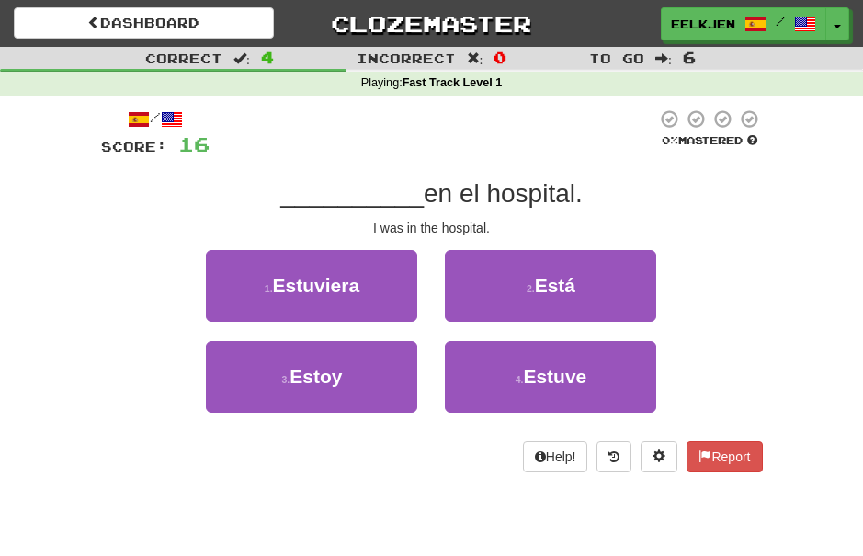
click at [563, 375] on span "Estuve" at bounding box center [554, 376] width 63 height 21
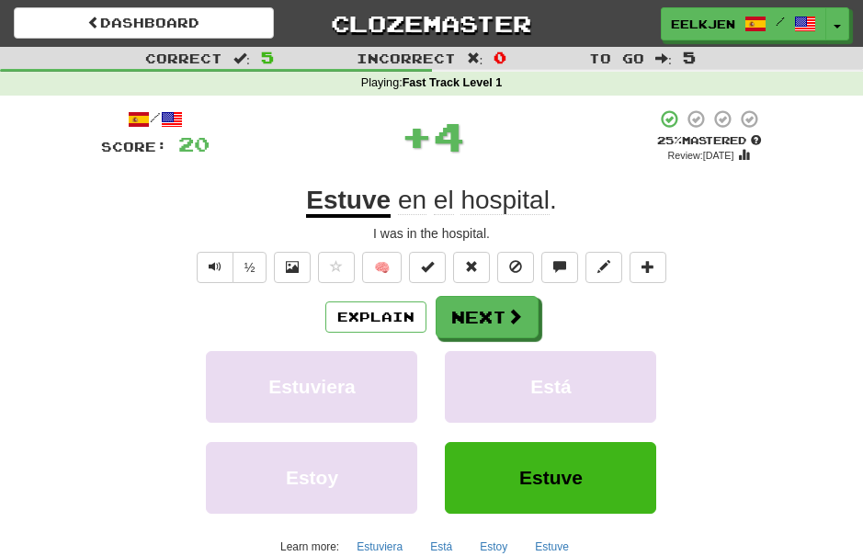
click at [499, 310] on button "Next" at bounding box center [487, 317] width 103 height 42
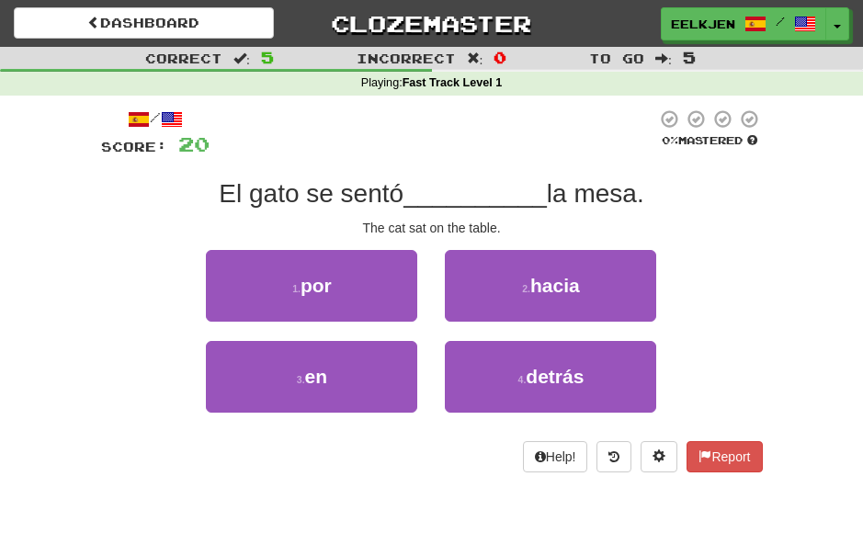
click at [556, 294] on span "hacia" at bounding box center [555, 285] width 50 height 21
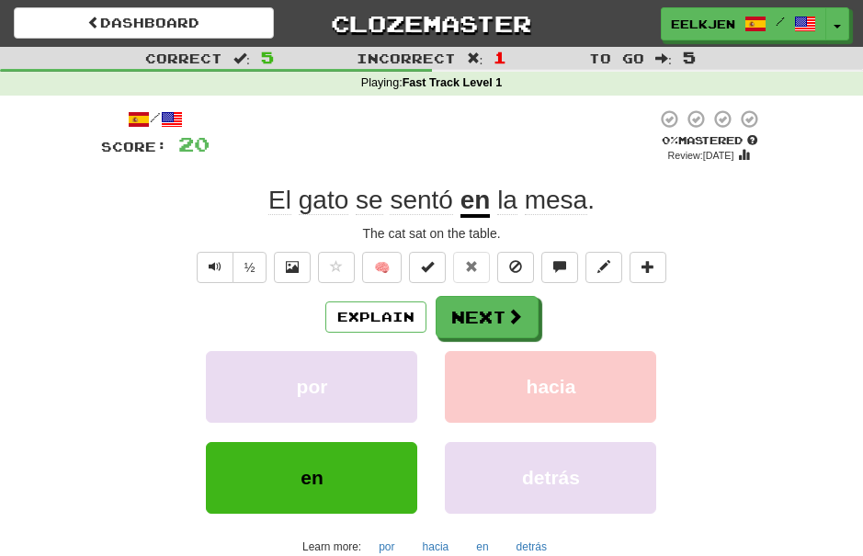
click at [497, 309] on button "Next" at bounding box center [487, 317] width 103 height 42
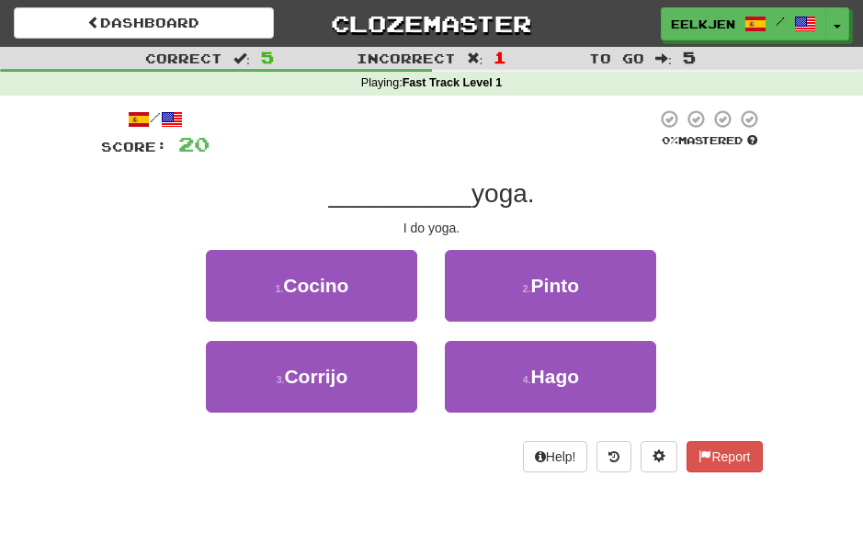
click at [557, 383] on span "Hago" at bounding box center [555, 376] width 49 height 21
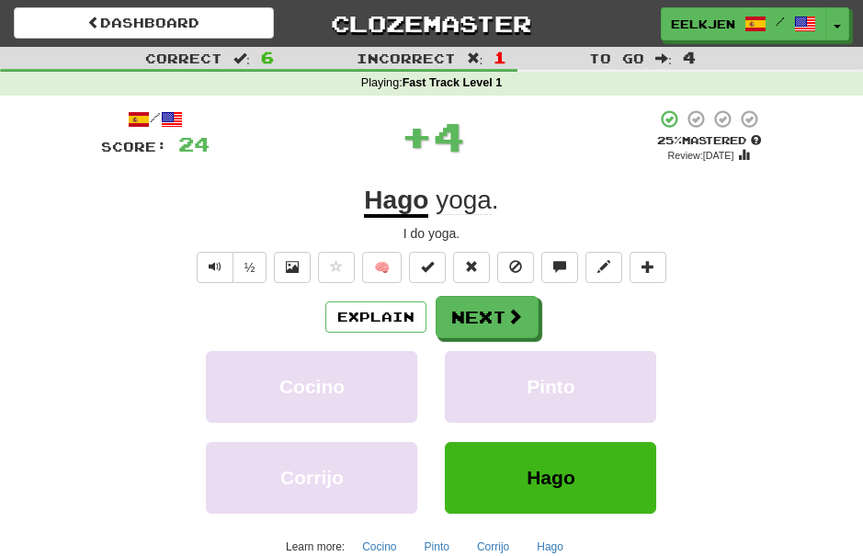
click at [506, 308] on span at bounding box center [514, 316] width 17 height 17
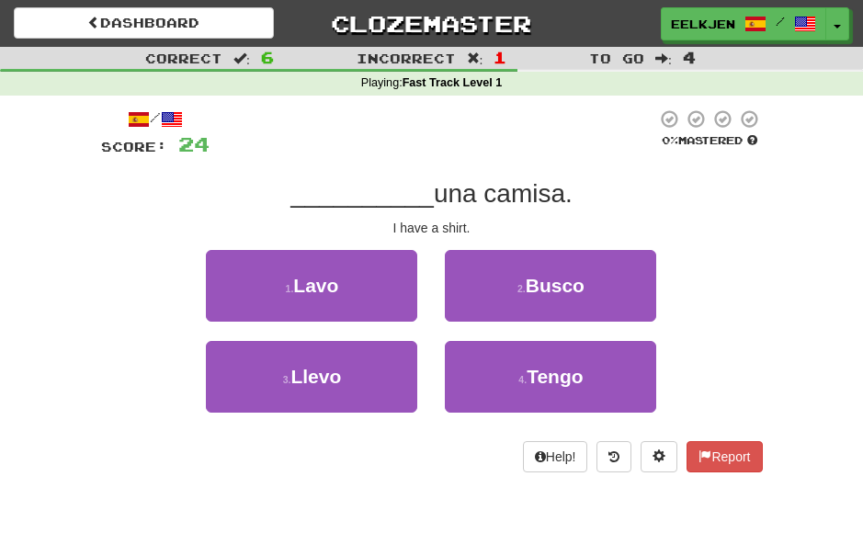
click at [553, 369] on span "Tengo" at bounding box center [555, 376] width 56 height 21
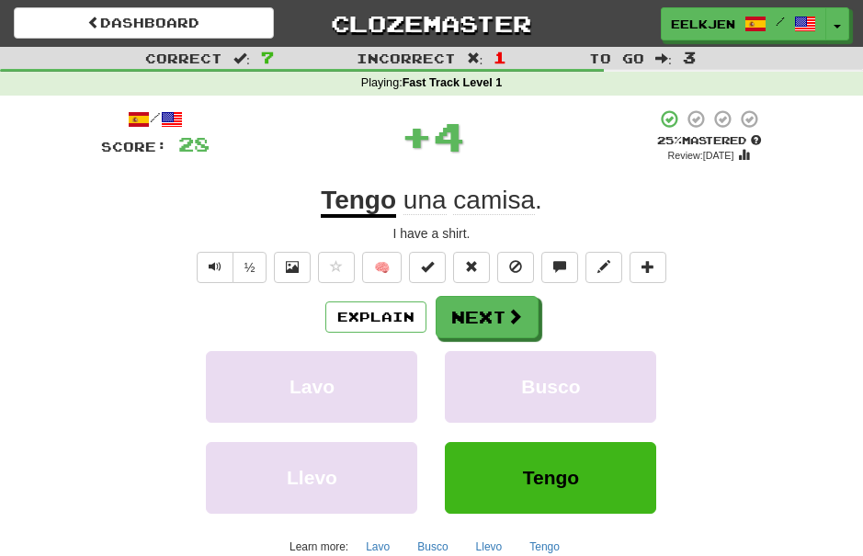
click at [495, 310] on button "Next" at bounding box center [487, 317] width 103 height 42
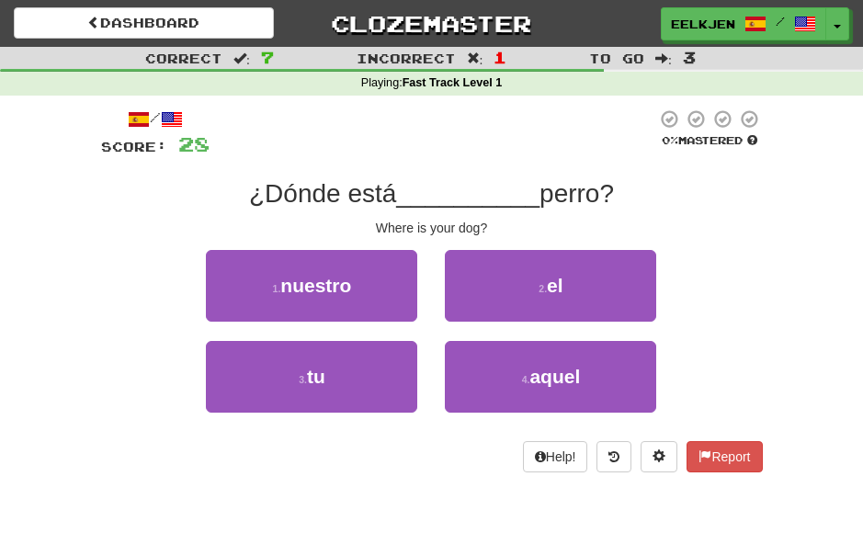
click at [343, 378] on button "3 . tu" at bounding box center [311, 377] width 211 height 72
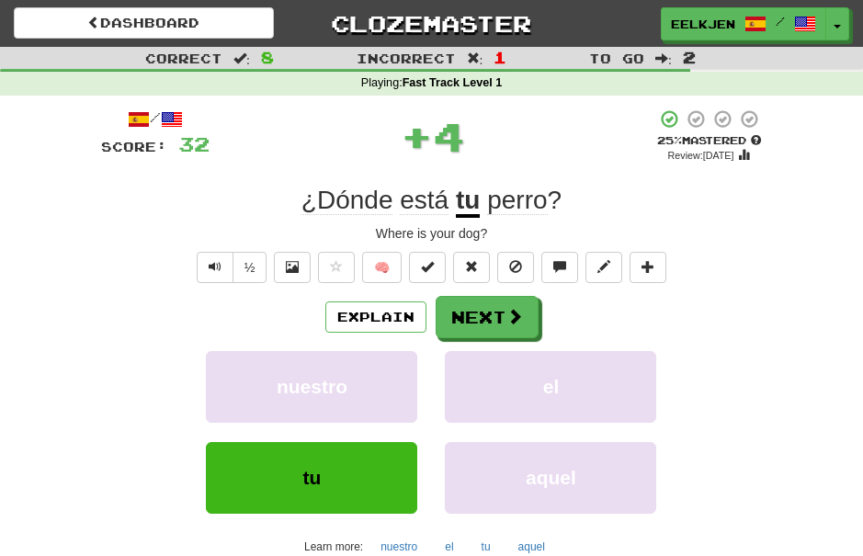
click at [508, 317] on span at bounding box center [514, 316] width 17 height 17
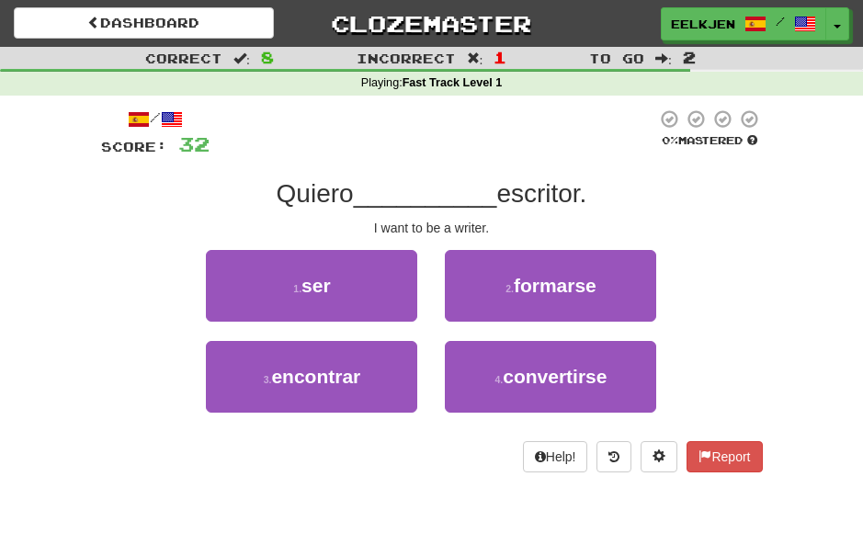
click at [321, 290] on span "ser" at bounding box center [315, 285] width 29 height 21
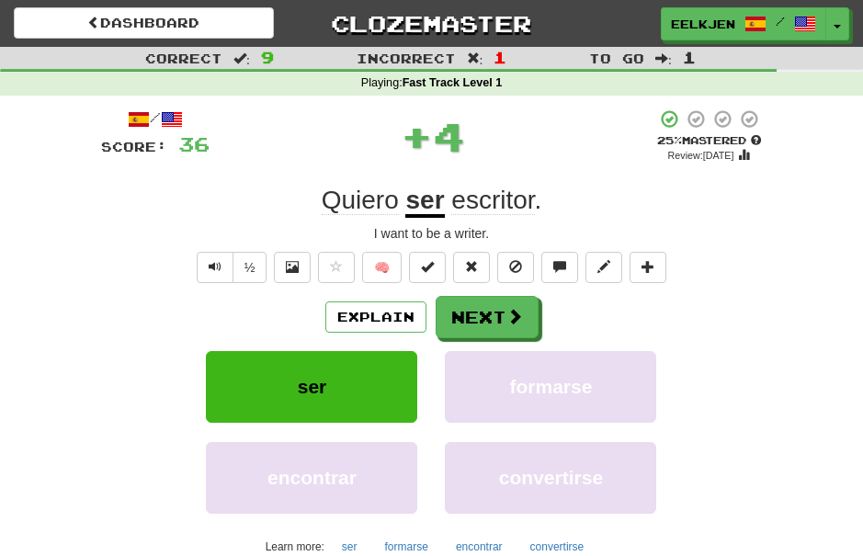
click at [508, 311] on span at bounding box center [514, 316] width 17 height 17
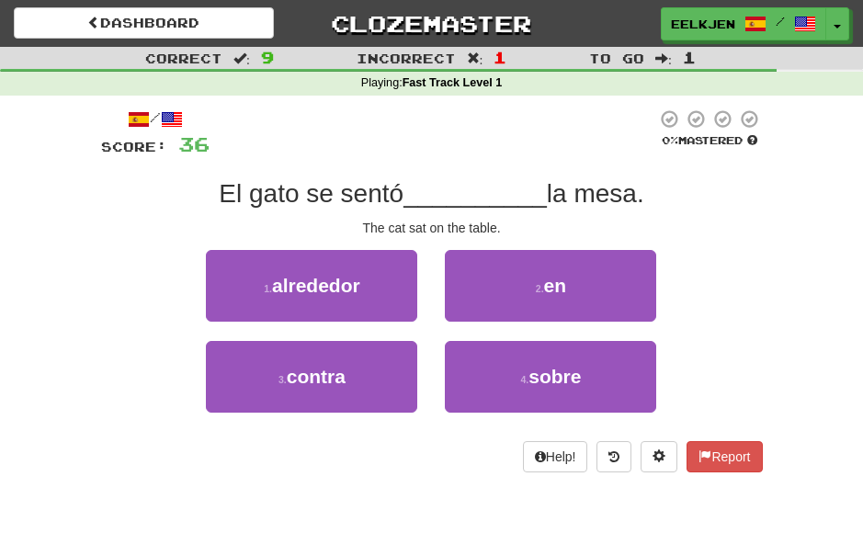
click at [557, 284] on span "en" at bounding box center [555, 285] width 23 height 21
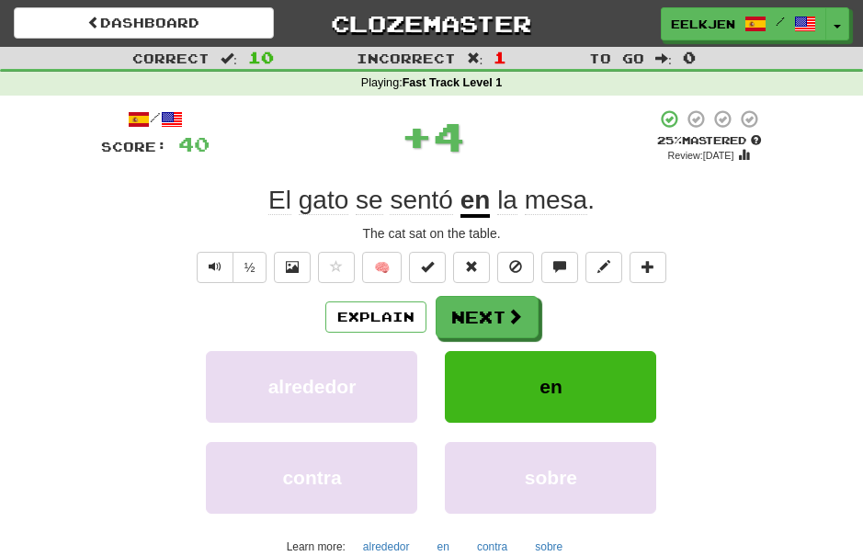
click at [502, 314] on button "Next" at bounding box center [487, 317] width 103 height 42
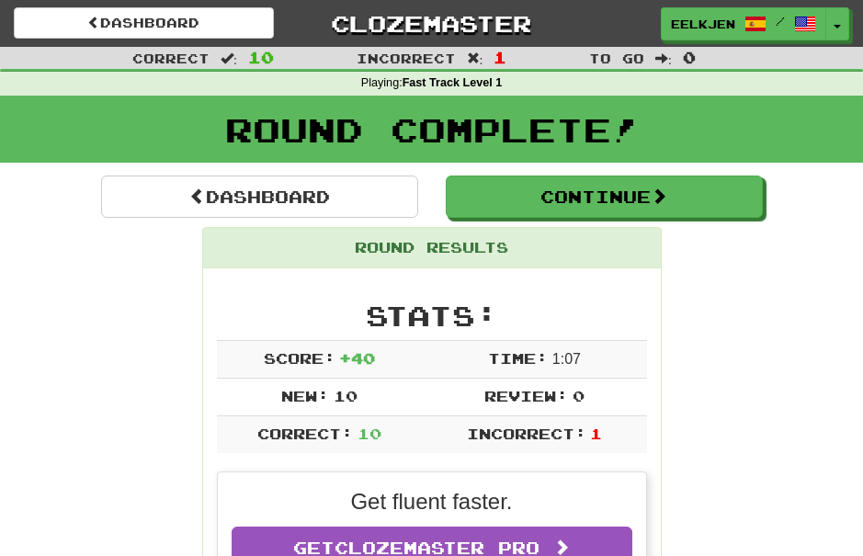
click at [688, 196] on button "Continue" at bounding box center [604, 197] width 317 height 42
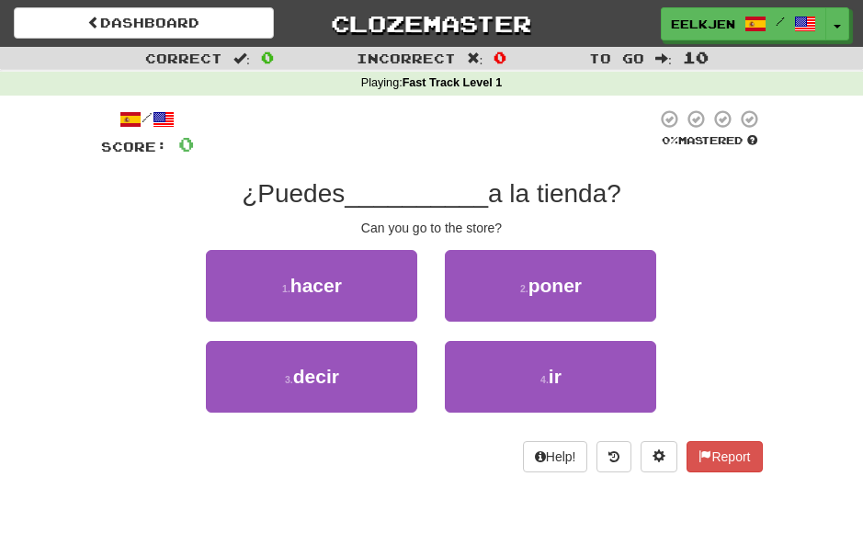
click at [327, 279] on span "hacer" at bounding box center [315, 285] width 51 height 21
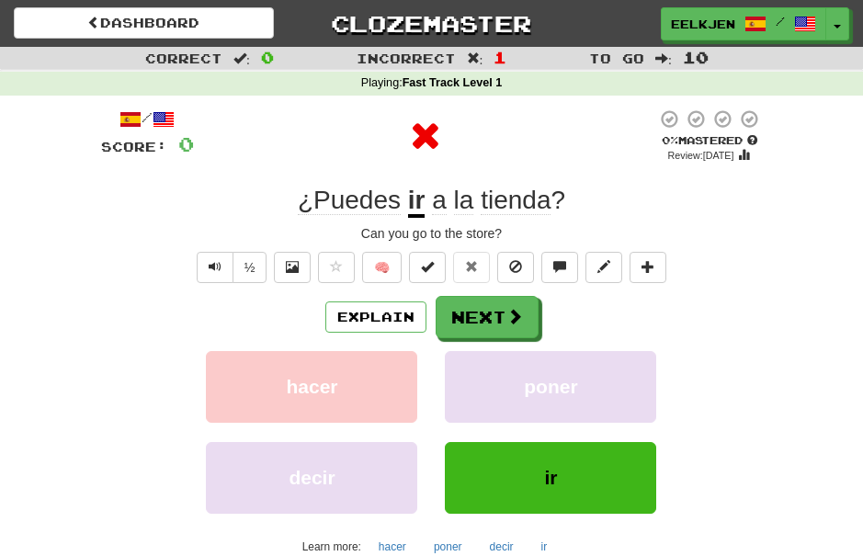
click at [497, 322] on button "Next" at bounding box center [487, 317] width 103 height 42
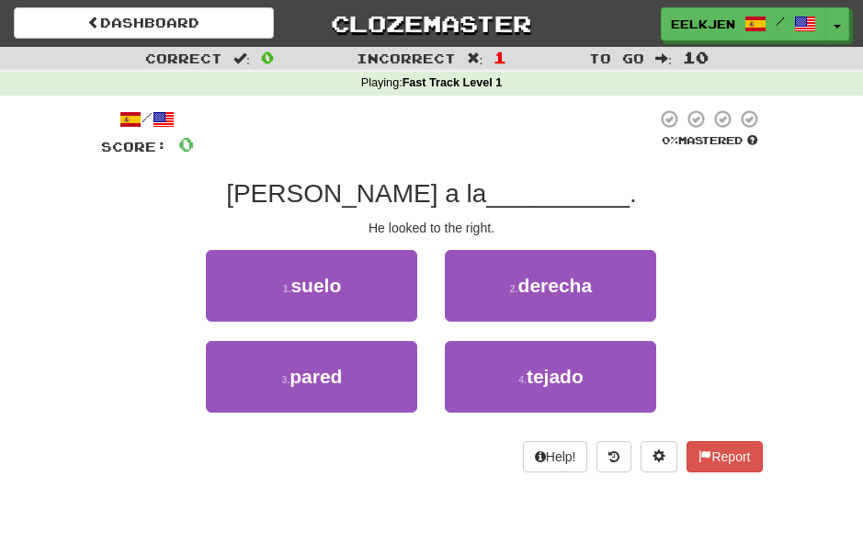
click at [573, 287] on span "derecha" at bounding box center [555, 285] width 74 height 21
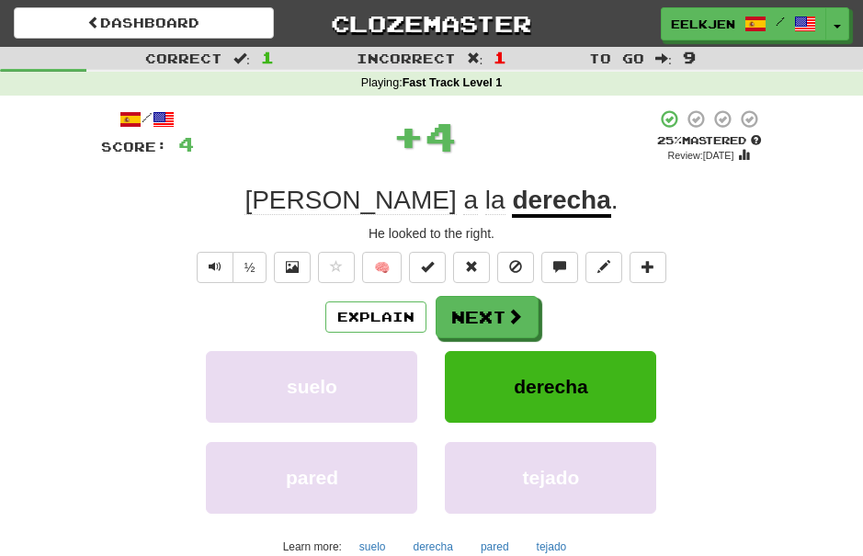
click at [513, 314] on span at bounding box center [514, 316] width 17 height 17
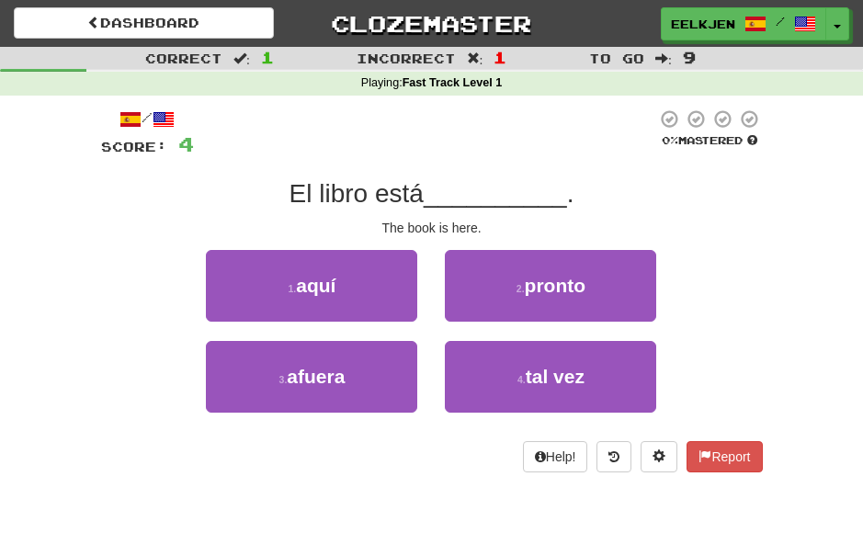
click at [335, 282] on span "aquí" at bounding box center [316, 285] width 40 height 21
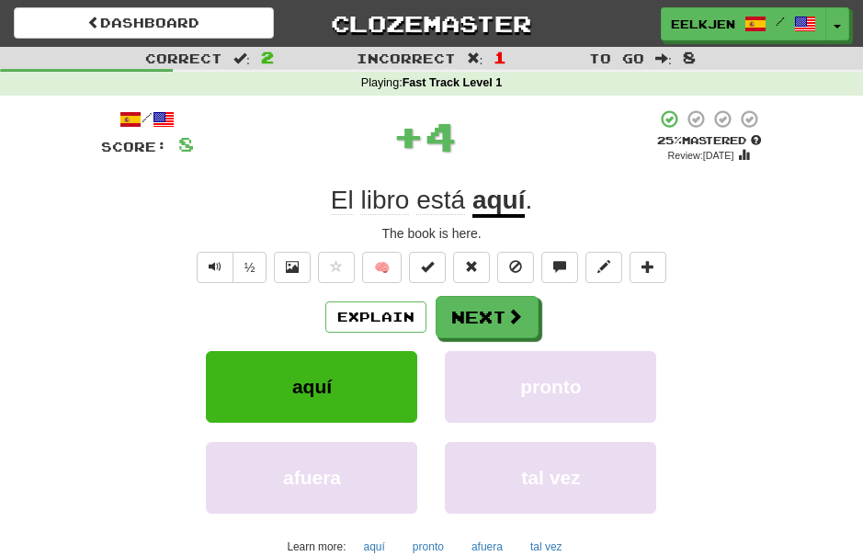
click at [508, 309] on span at bounding box center [514, 316] width 17 height 17
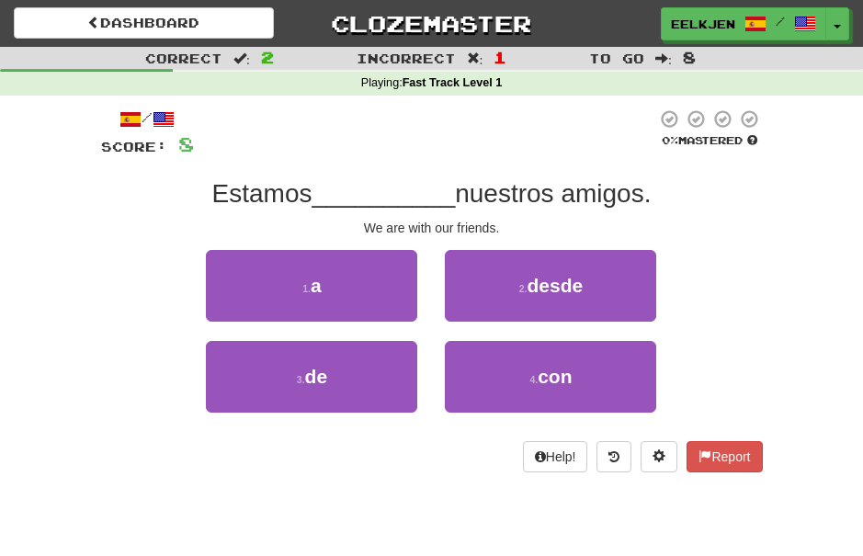
click at [572, 361] on button "4 . con" at bounding box center [550, 377] width 211 height 72
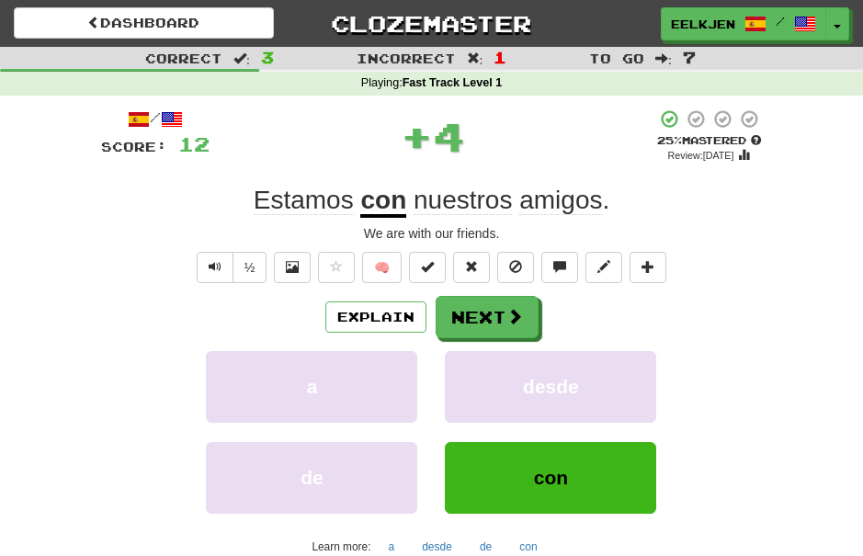
click at [506, 308] on span at bounding box center [514, 316] width 17 height 17
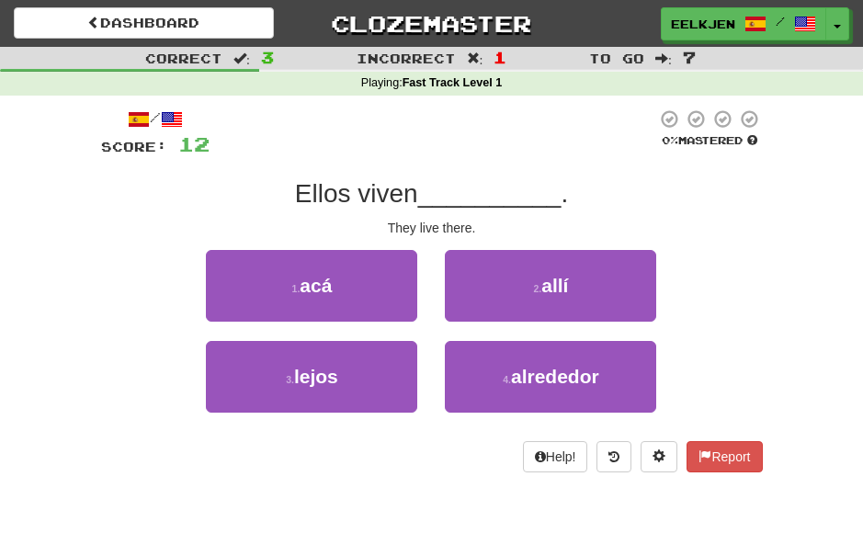
click at [554, 287] on span "allí" at bounding box center [554, 285] width 27 height 21
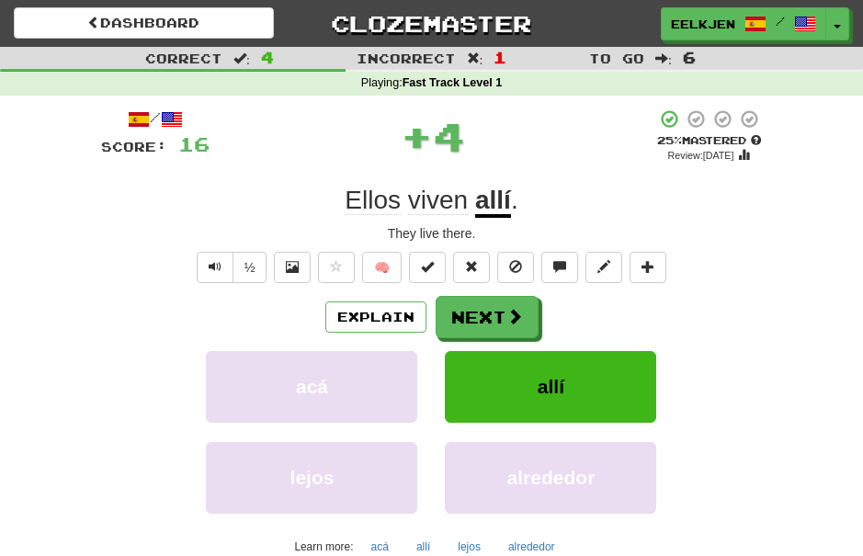
click at [606, 380] on button "allí" at bounding box center [550, 387] width 211 height 72
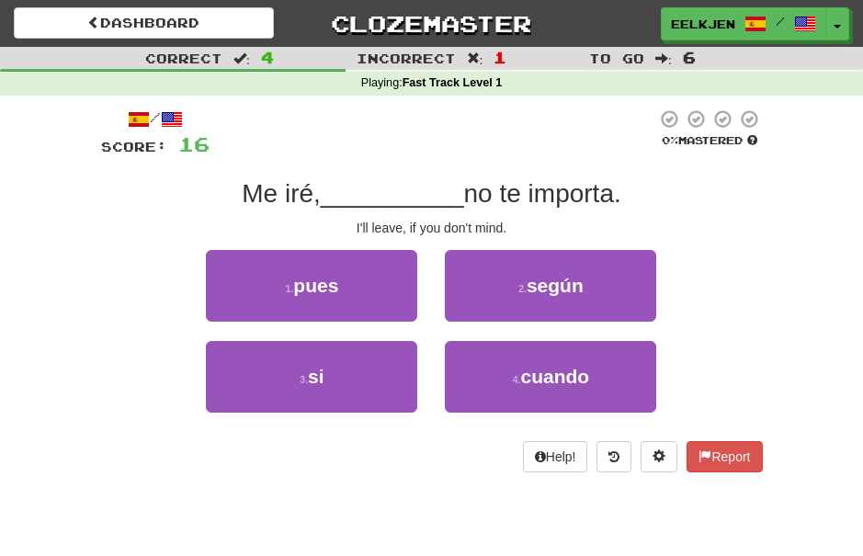
click at [563, 367] on span "cuando" at bounding box center [555, 376] width 69 height 21
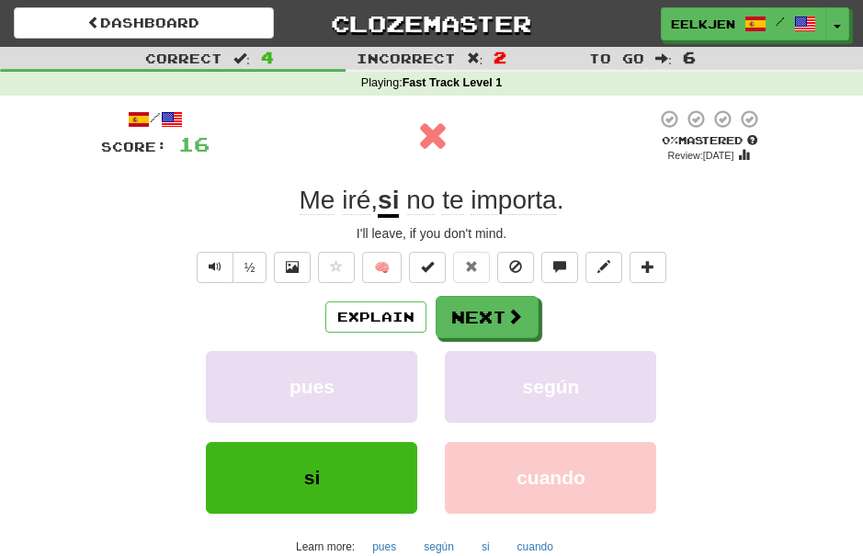
click at [495, 305] on button "Next" at bounding box center [487, 317] width 103 height 42
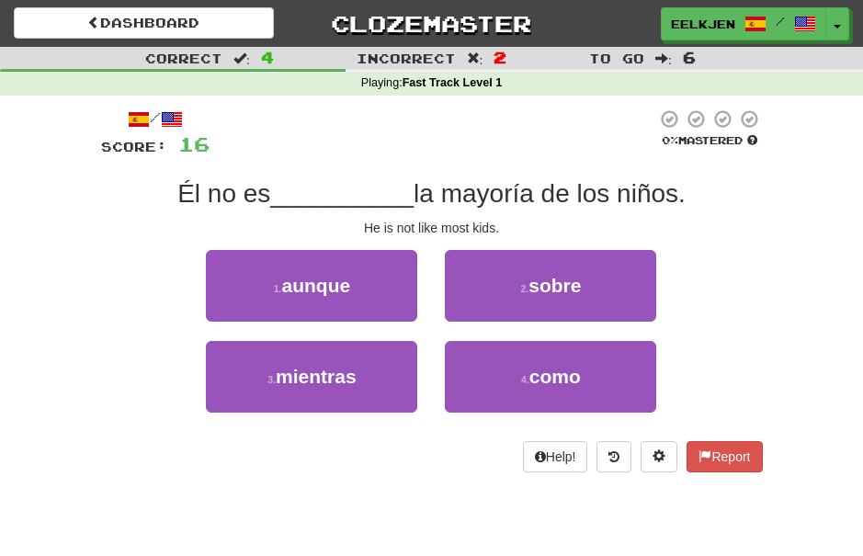
click at [557, 377] on span "como" at bounding box center [554, 376] width 51 height 21
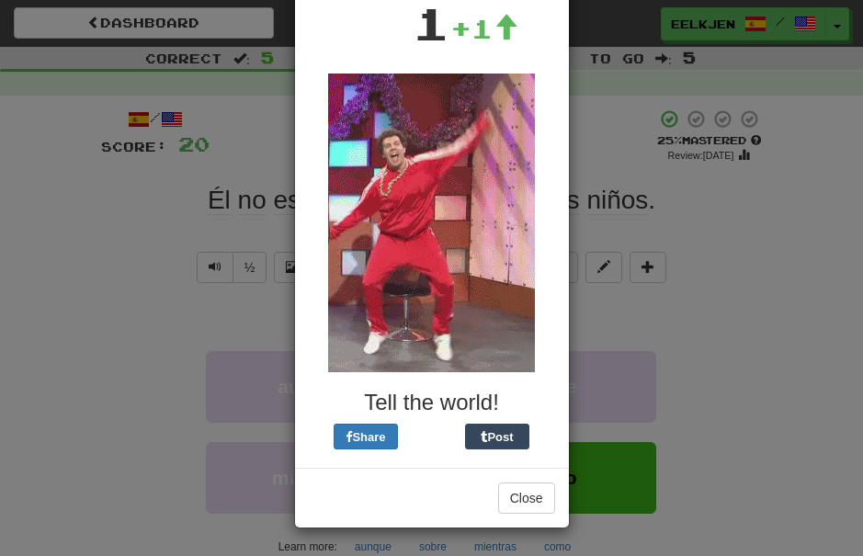
scroll to position [161, 0]
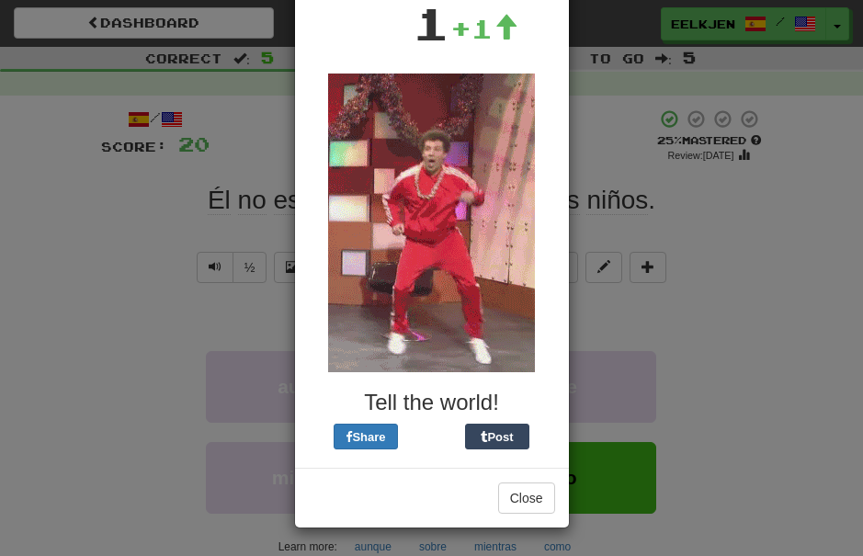
click at [531, 487] on button "Close" at bounding box center [526, 498] width 57 height 31
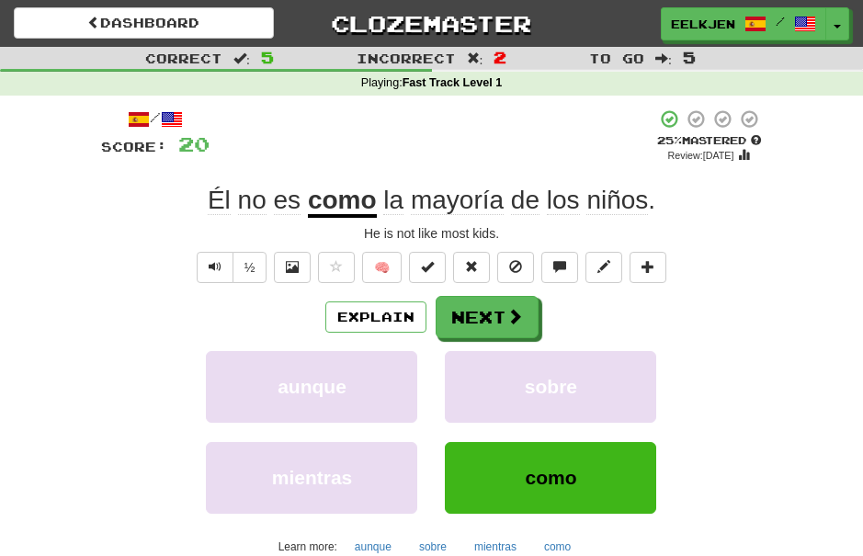
click at [515, 313] on span at bounding box center [514, 316] width 17 height 17
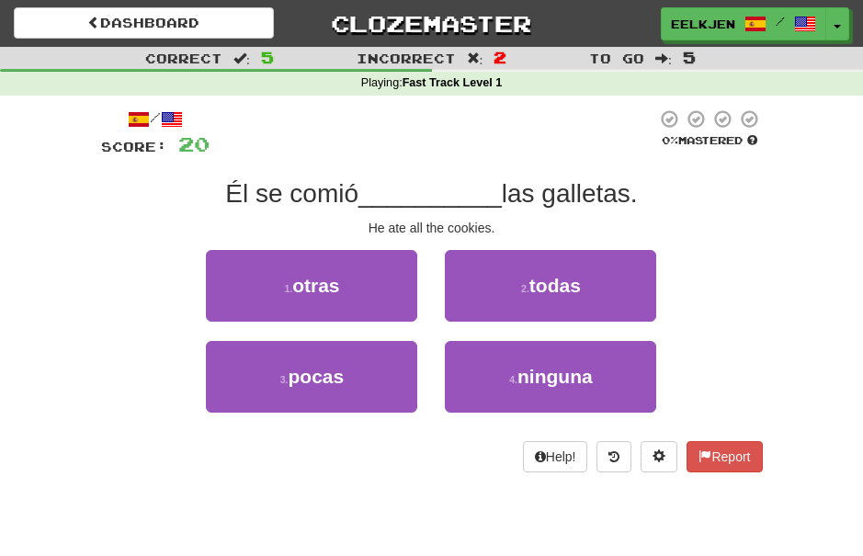
click at [575, 283] on span "todas" at bounding box center [554, 285] width 51 height 21
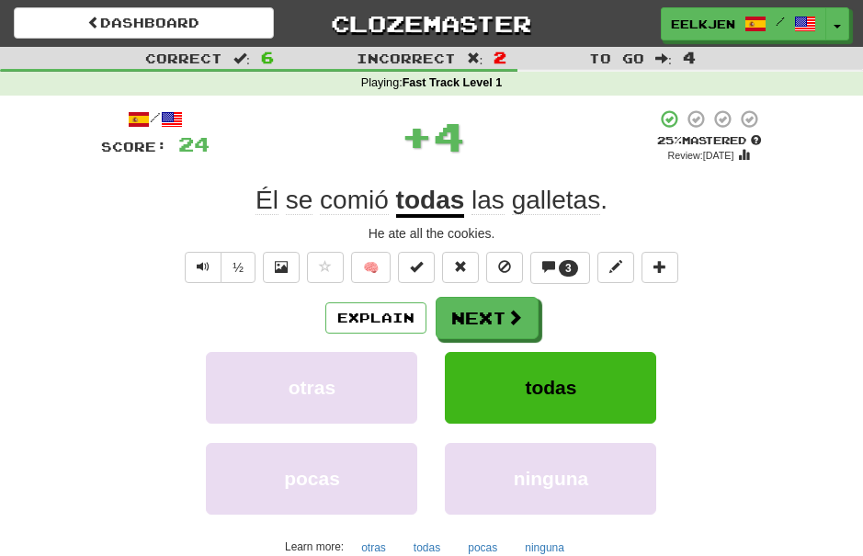
click at [516, 313] on span at bounding box center [514, 317] width 17 height 17
